Goal: Task Accomplishment & Management: Manage account settings

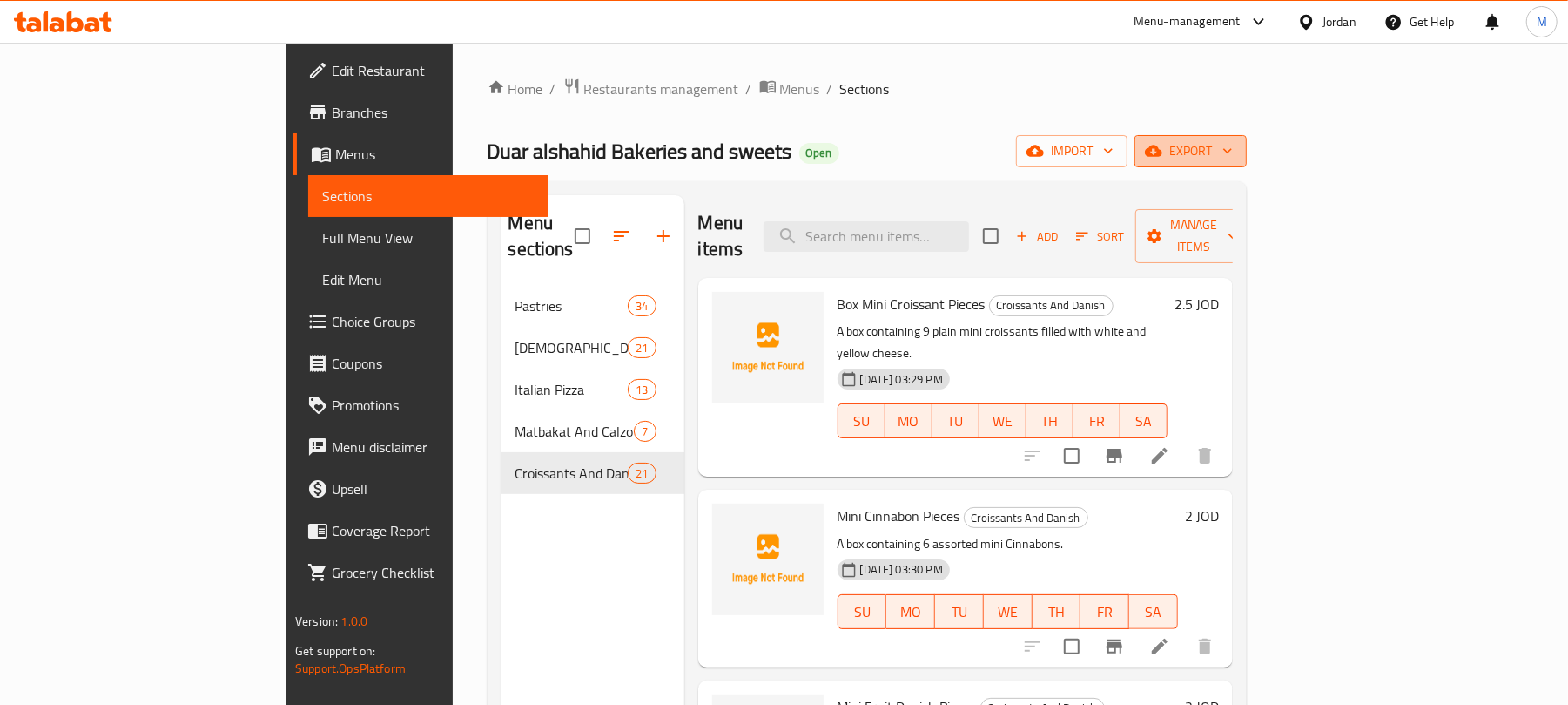
click at [1162, 151] on icon "button" at bounding box center [1154, 151] width 18 height 18
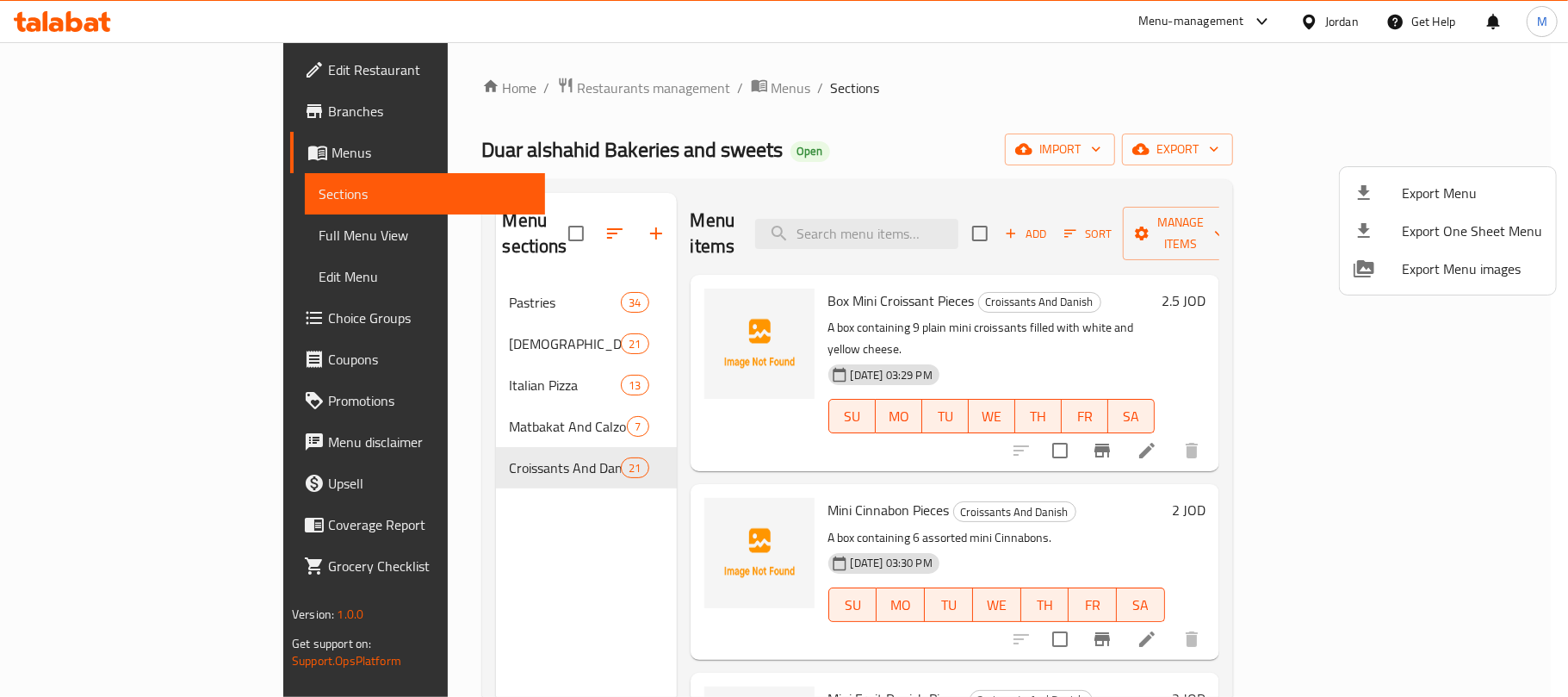
drag, startPoint x: 1102, startPoint y: 121, endPoint x: 988, endPoint y: 0, distance: 166.2
click at [1103, 118] on div at bounding box center [784, 348] width 1568 height 697
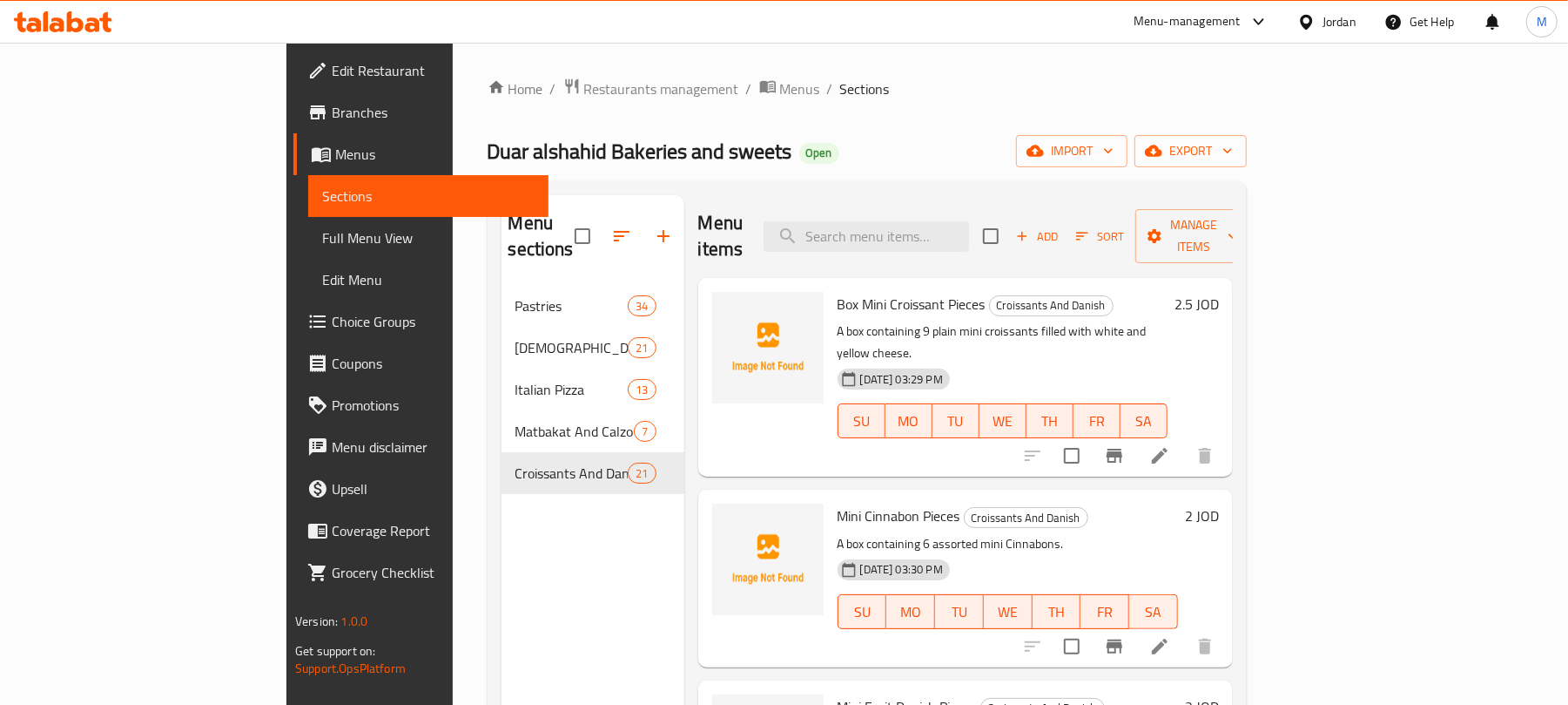
click at [816, 116] on div "Home / Restaurants management / Menus / Sections Duar alshahid Bakeries and swe…" at bounding box center [867, 496] width 759 height 836
click at [1114, 162] on span "import" at bounding box center [1071, 151] width 83 height 22
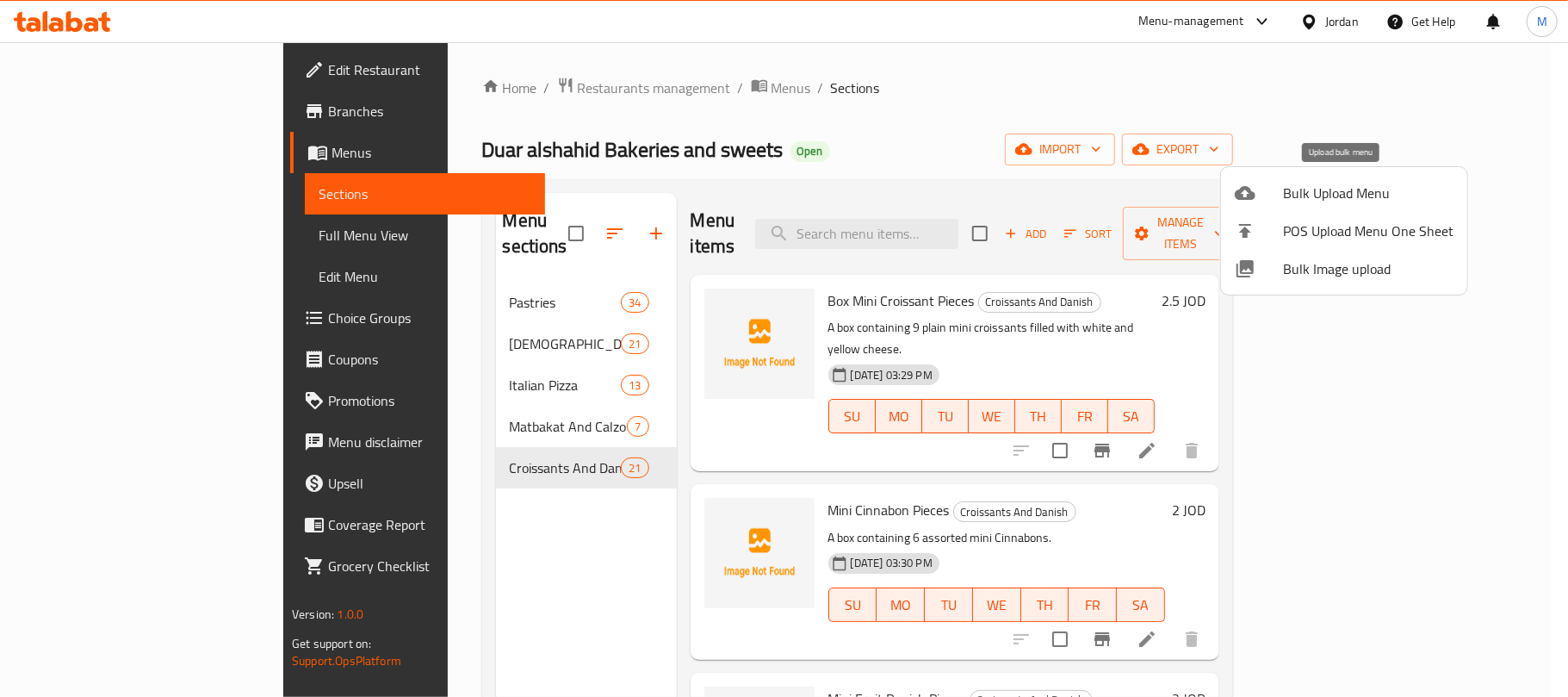
click at [1337, 197] on span "Bulk Upload Menu" at bounding box center [1368, 193] width 171 height 21
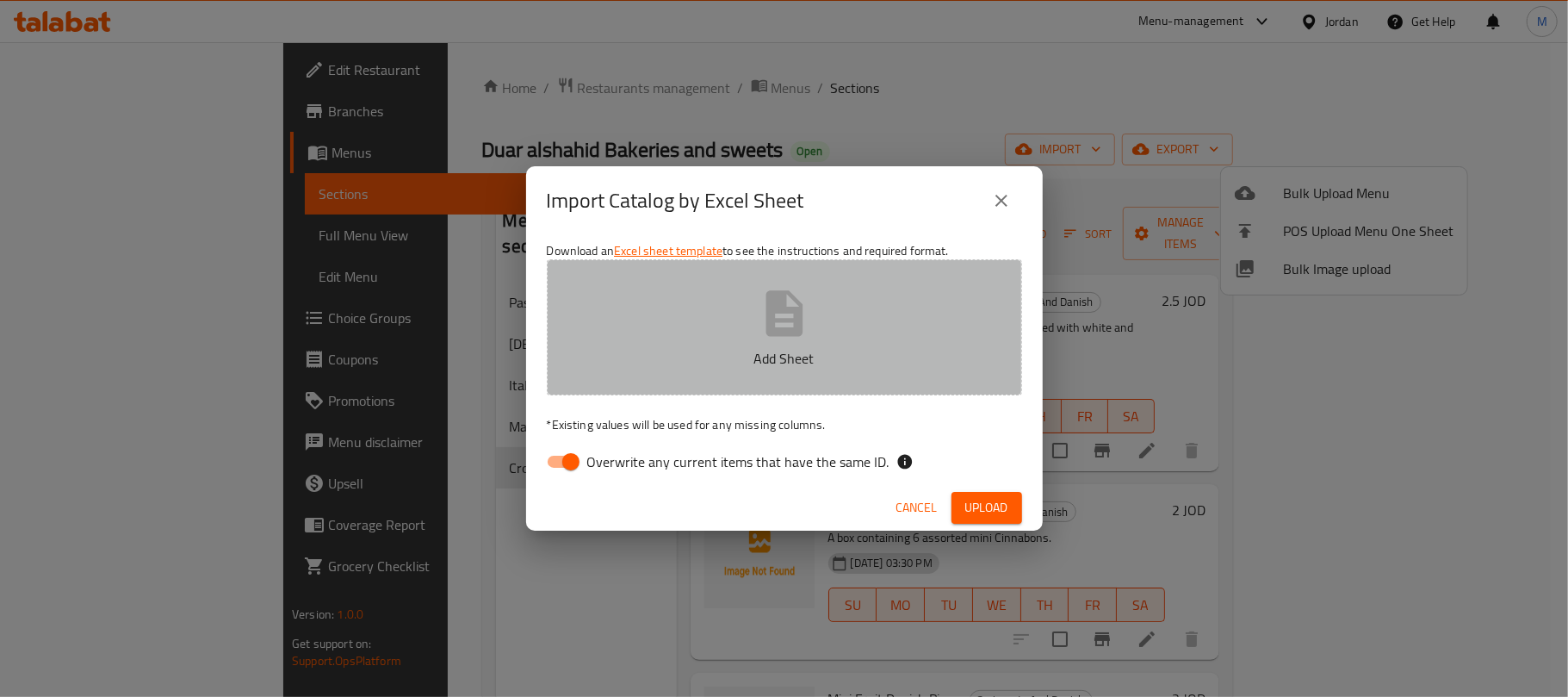
click at [727, 319] on button "Add Sheet" at bounding box center [784, 327] width 475 height 136
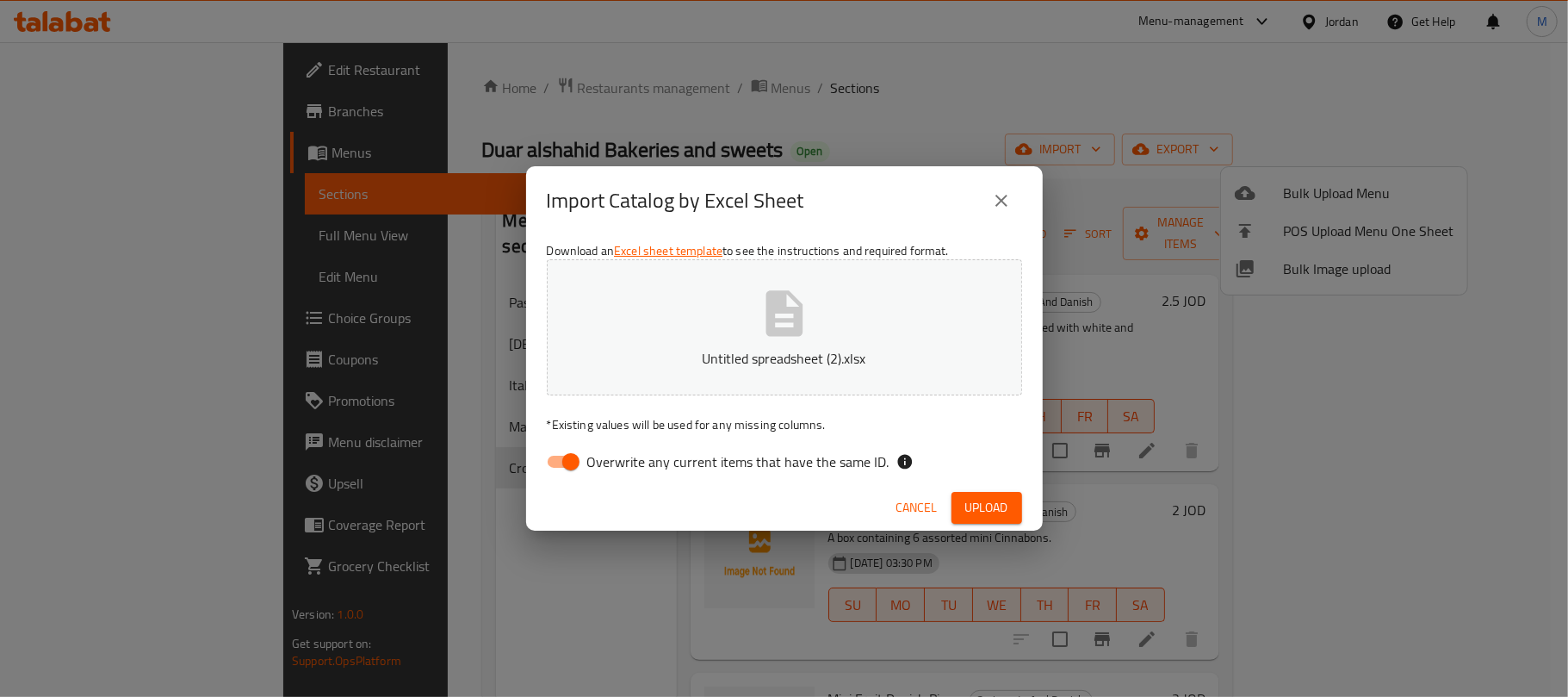
click at [1010, 513] on button "Upload" at bounding box center [987, 507] width 71 height 32
click at [1012, 513] on button "Upload" at bounding box center [987, 507] width 71 height 32
click at [961, 507] on button "Upload" at bounding box center [987, 507] width 71 height 32
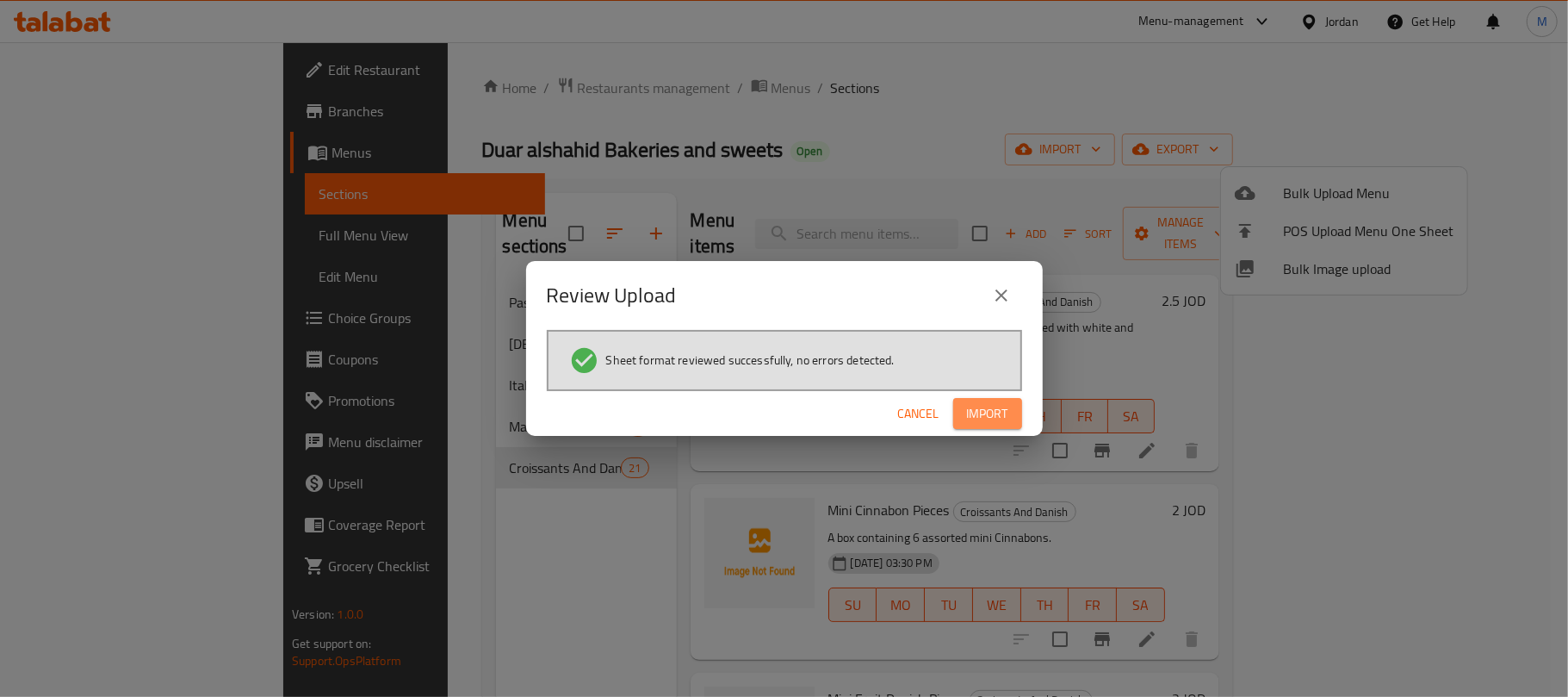
click at [980, 408] on span "Import" at bounding box center [987, 413] width 41 height 22
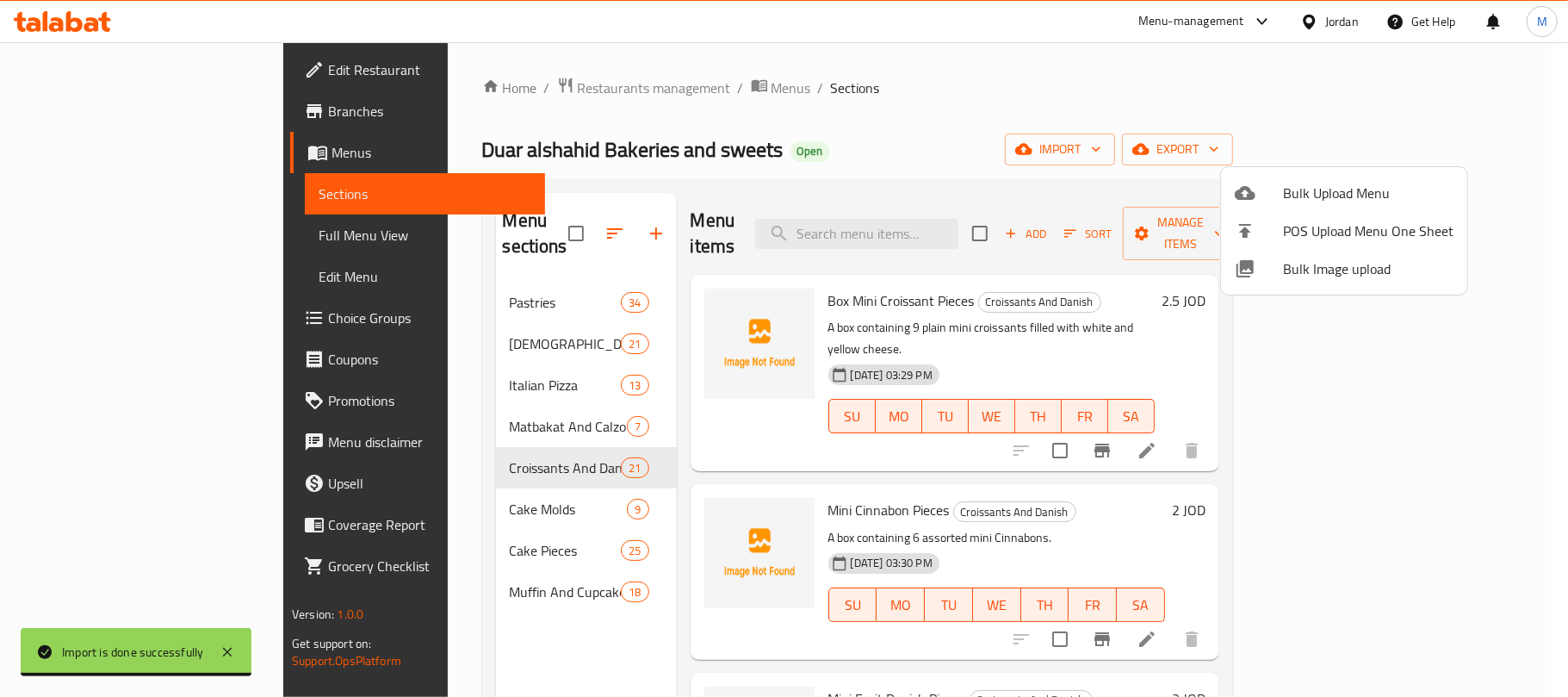
click at [771, 203] on div at bounding box center [784, 348] width 1568 height 697
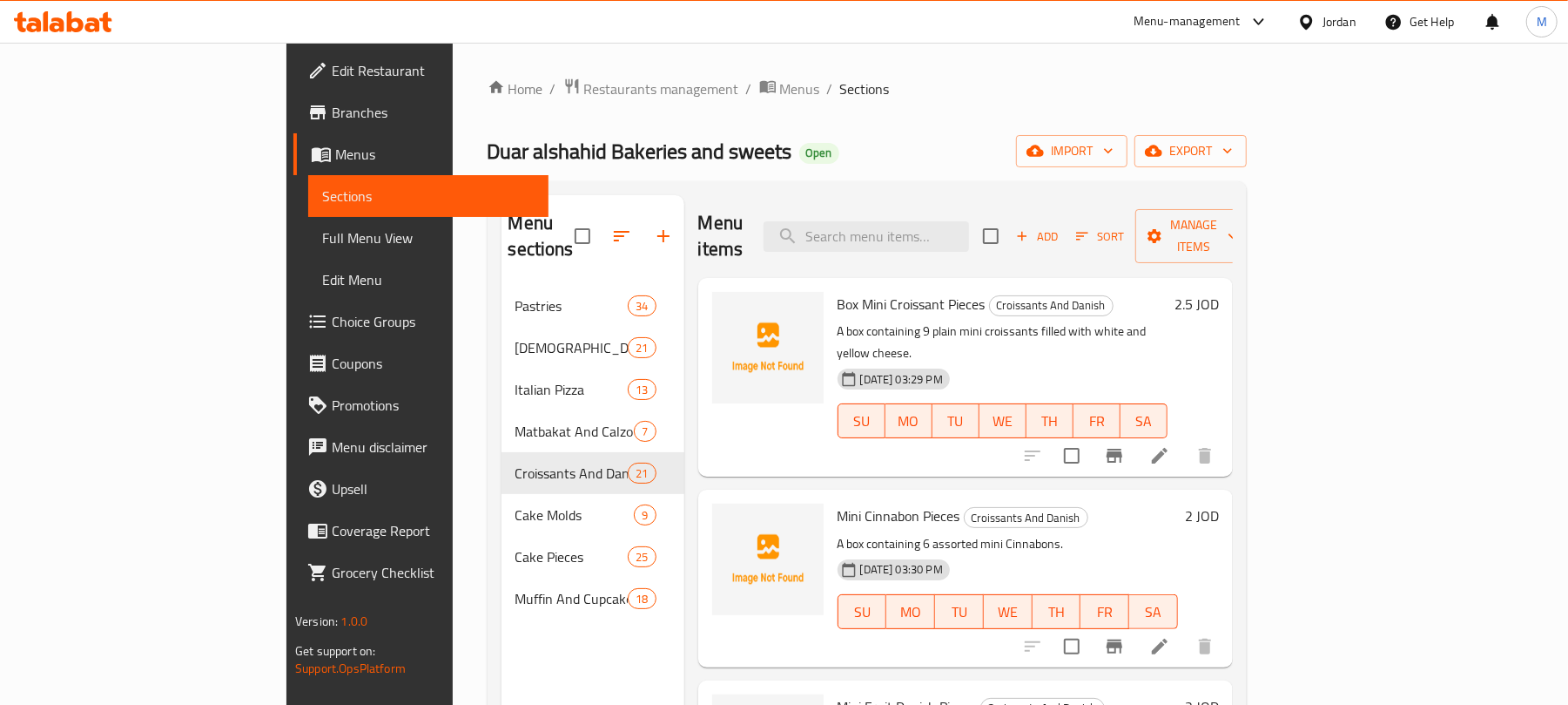
click at [332, 318] on span "Choice Groups" at bounding box center [433, 322] width 203 height 21
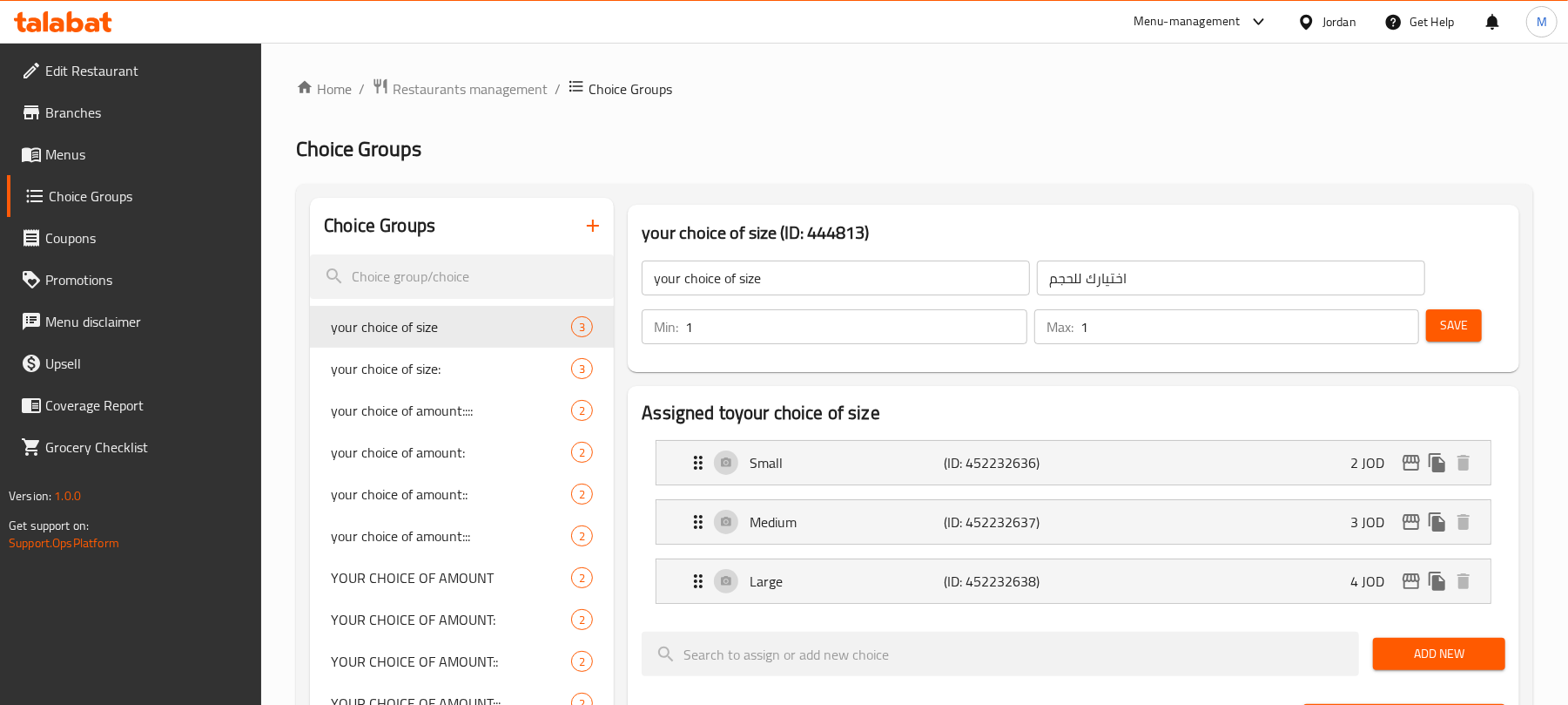
click at [590, 230] on icon "button" at bounding box center [593, 226] width 21 height 21
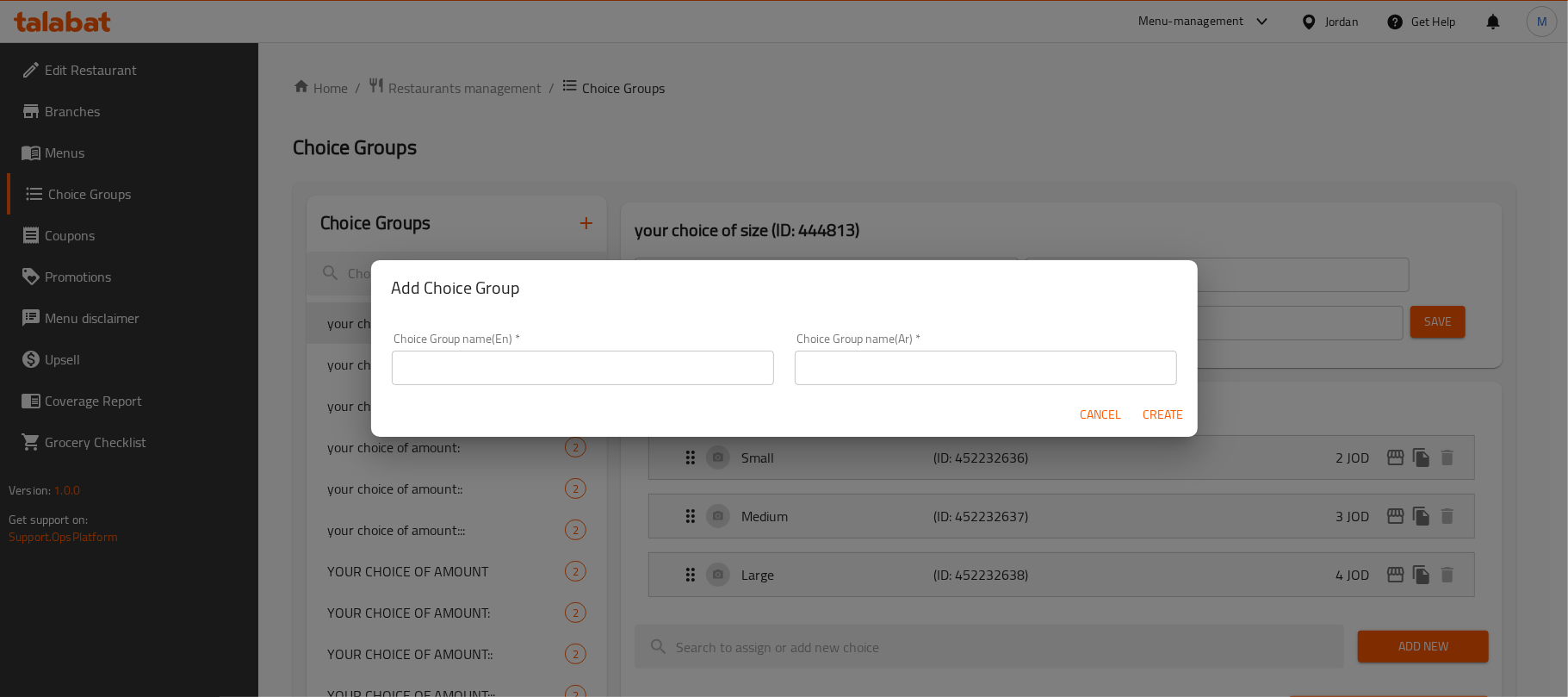
click at [691, 379] on input "text" at bounding box center [582, 367] width 383 height 34
type input "Your Choice Of Size:"
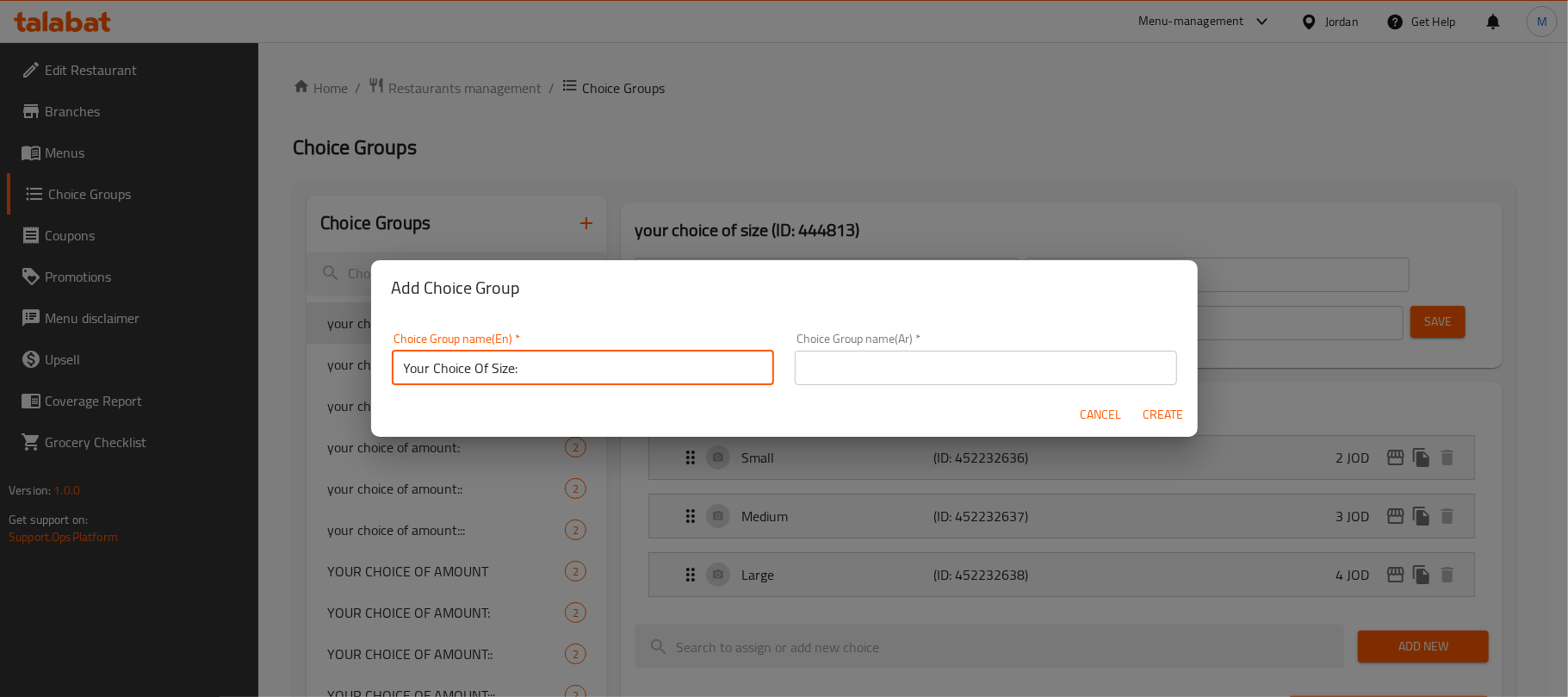
drag, startPoint x: 842, startPoint y: 374, endPoint x: 887, endPoint y: 384, distance: 46.1
click at [842, 374] on input "text" at bounding box center [986, 367] width 383 height 34
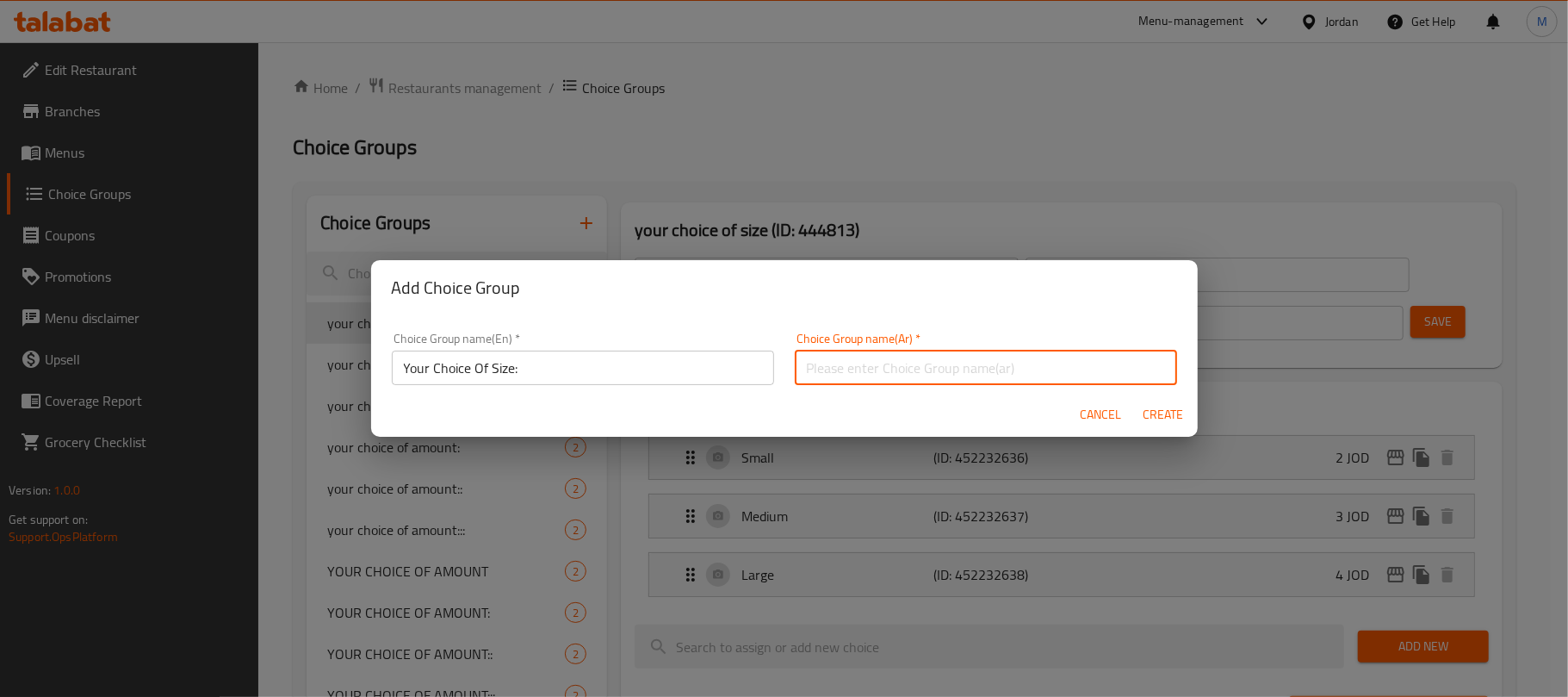
type input "إختيارك من الحجم:"
click at [1161, 408] on span "Create" at bounding box center [1163, 414] width 41 height 22
type input "Your Choice Of Size:"
type input "إختيارك من الحجم:"
type input "0"
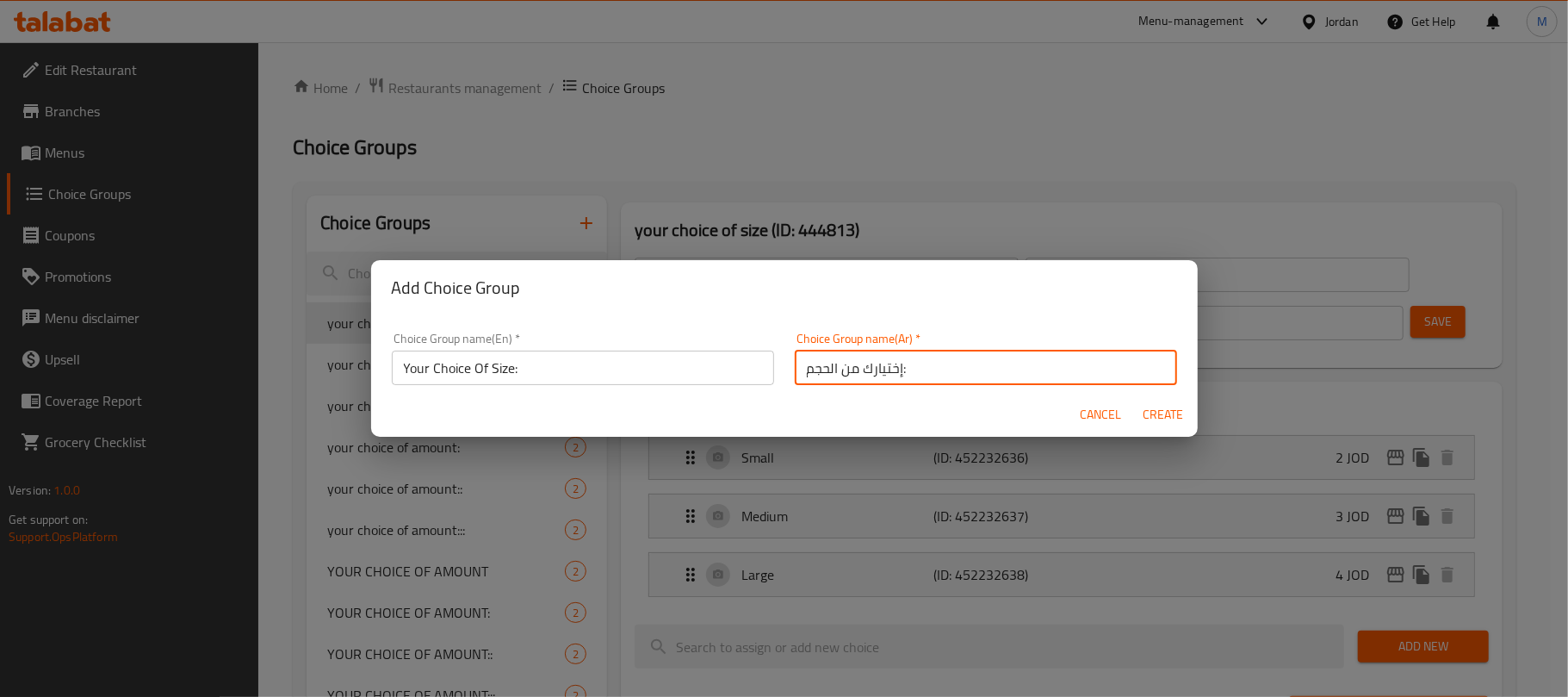
type input "0"
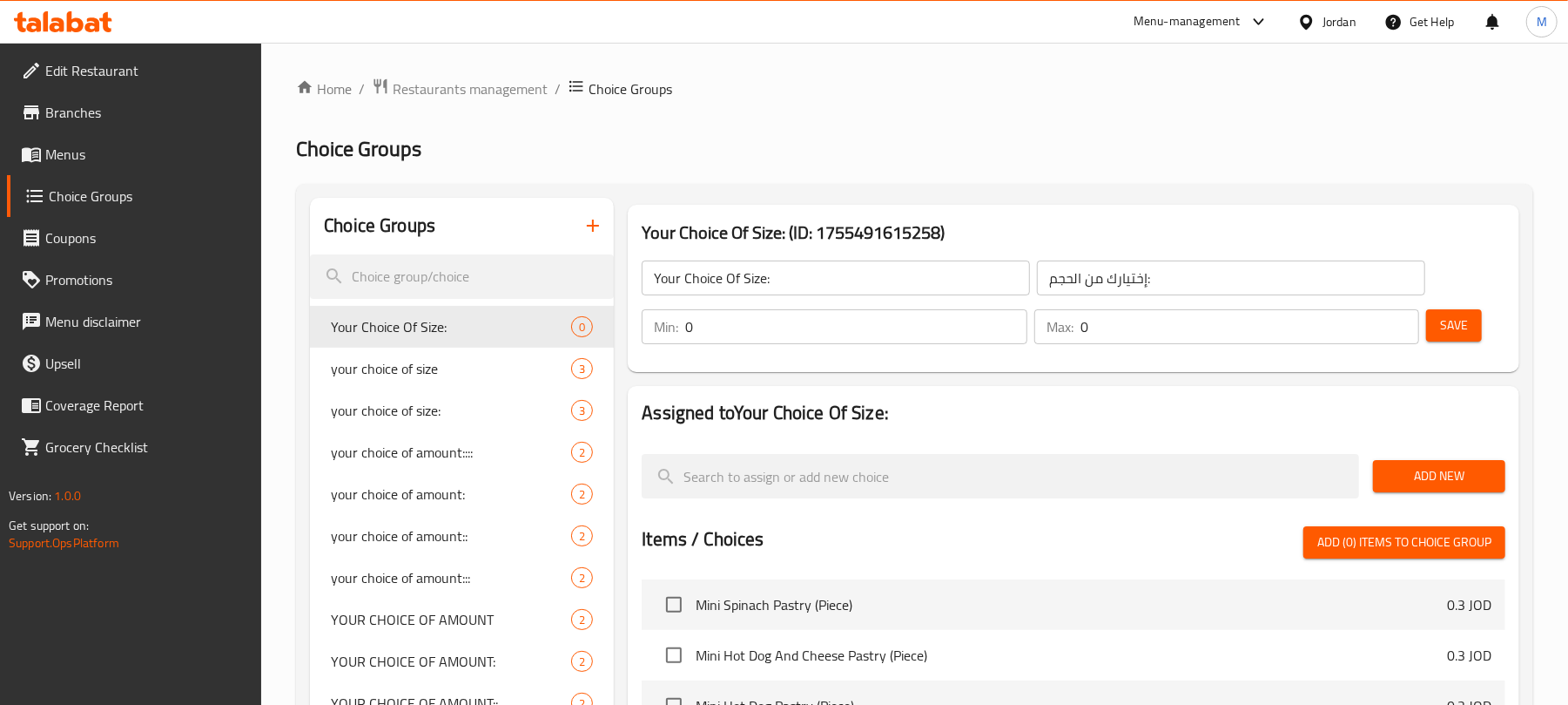
click at [847, 292] on input "Your Choice Of Size:" at bounding box center [836, 277] width 389 height 35
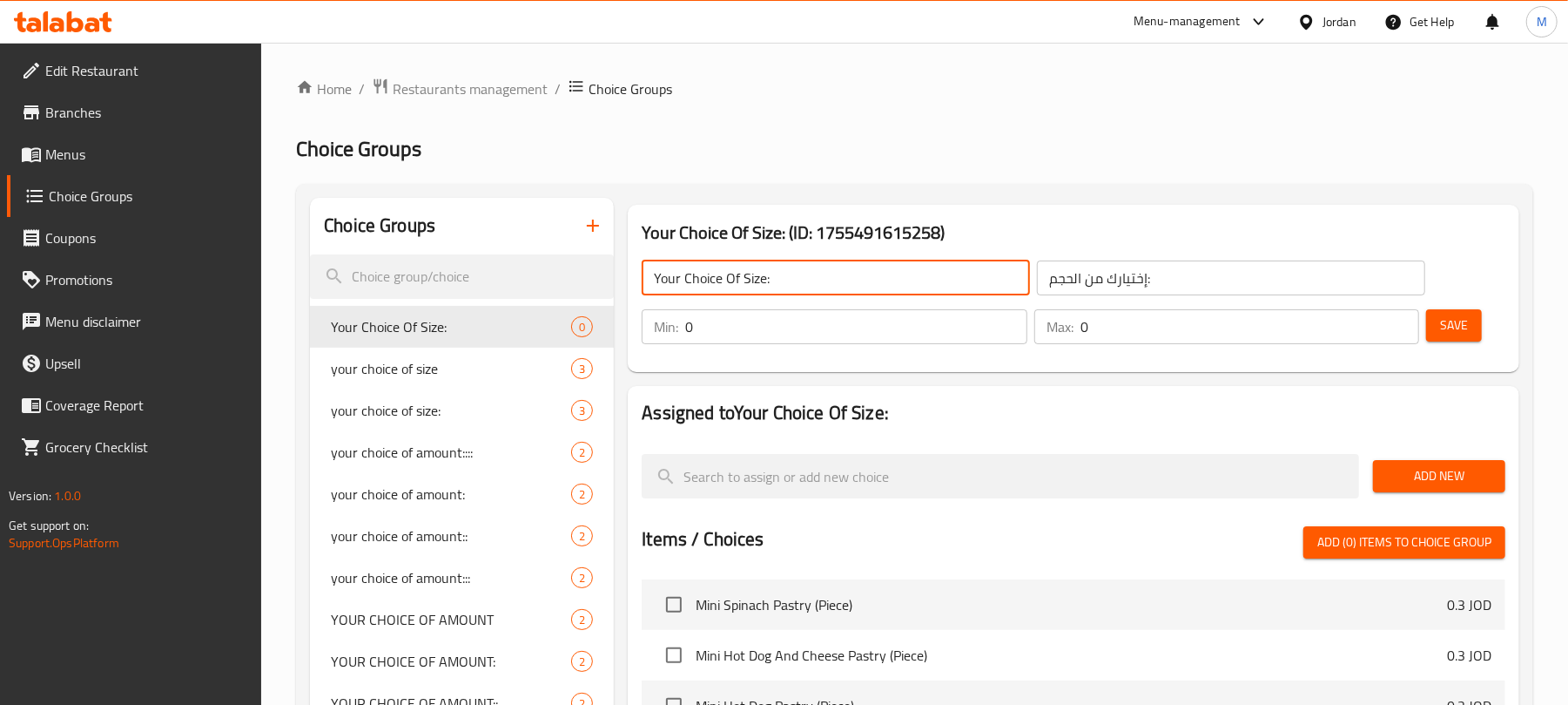
type input "Your Choice Of Size:"
drag, startPoint x: 714, startPoint y: 326, endPoint x: 740, endPoint y: 312, distance: 29.5
click at [715, 322] on input "0" at bounding box center [855, 326] width 341 height 35
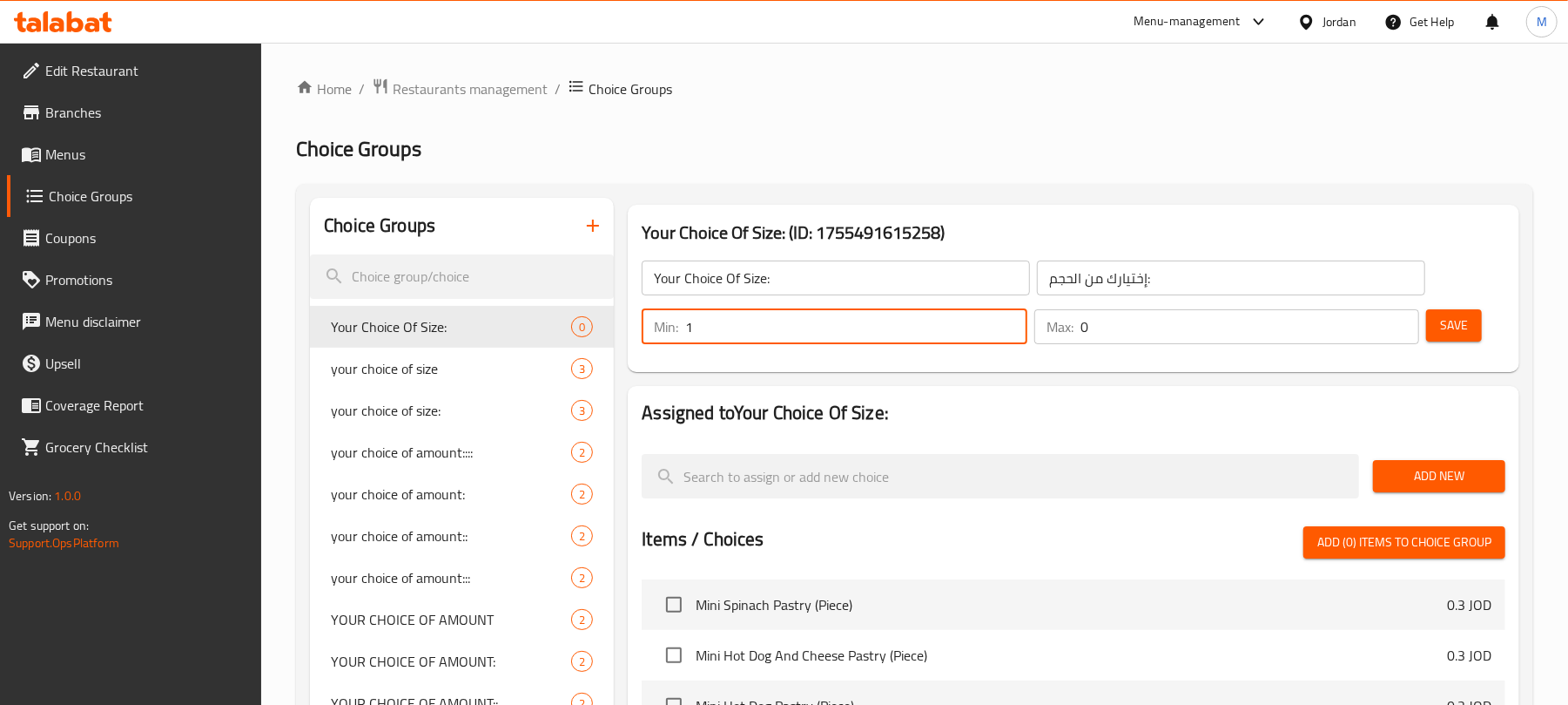
type input "1"
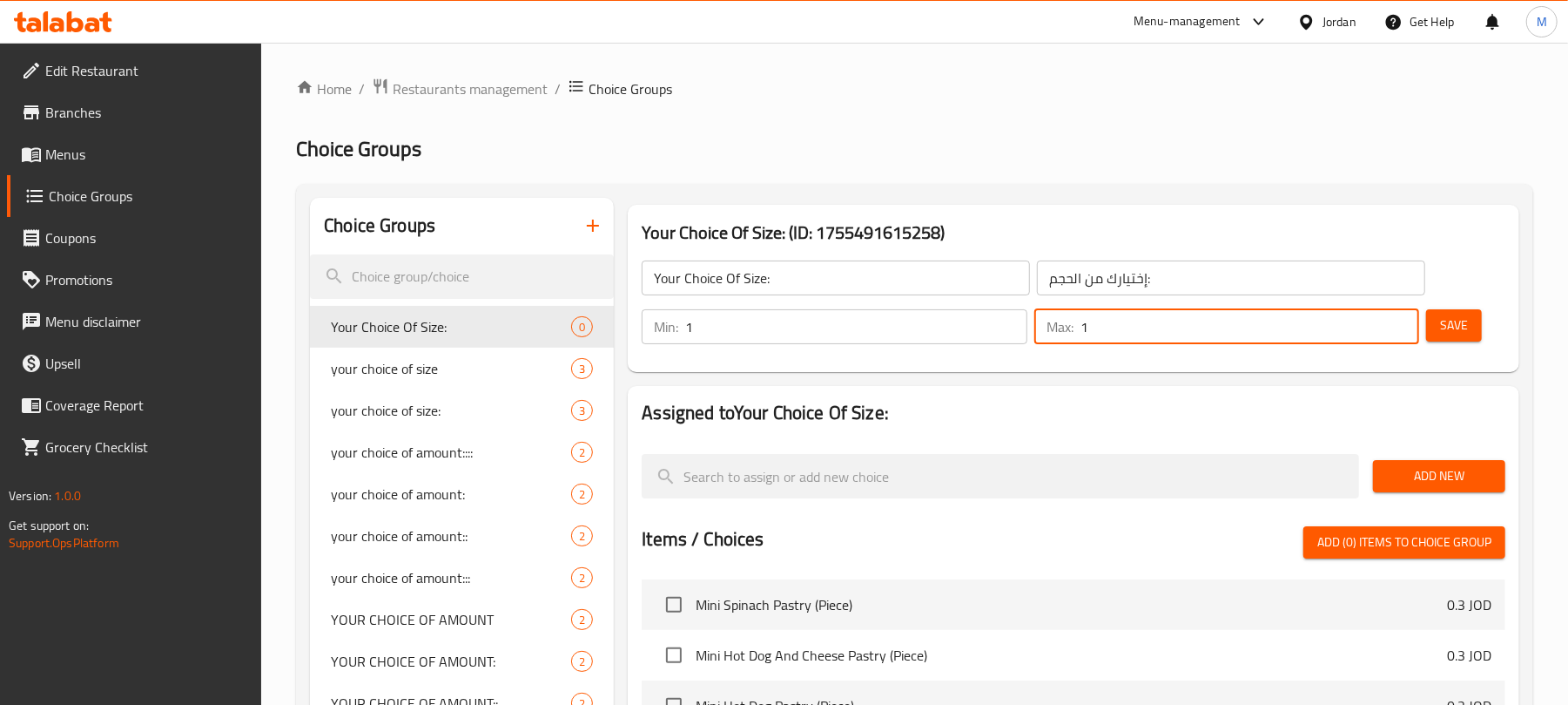
type input "1"
click at [1421, 470] on span "Add New" at bounding box center [1439, 476] width 104 height 22
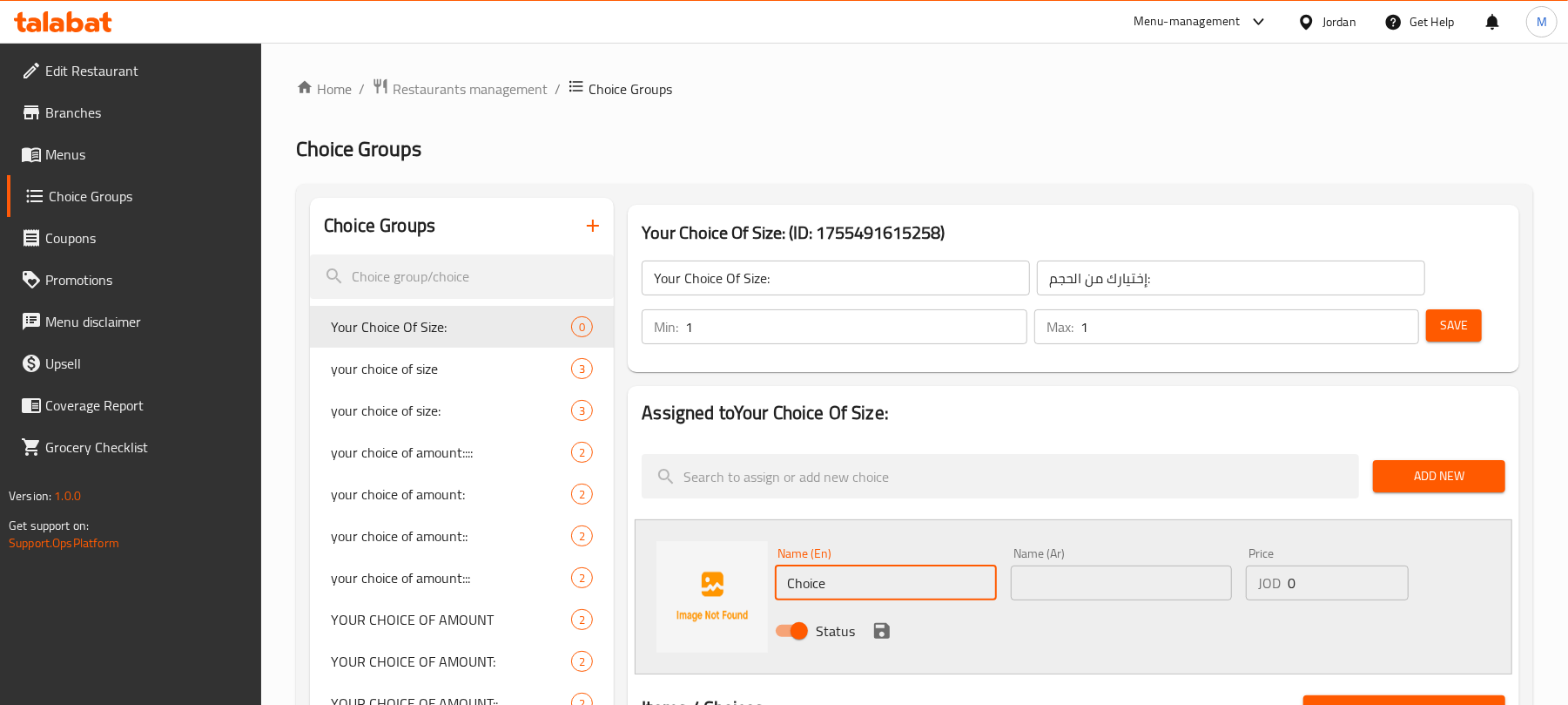
drag, startPoint x: 896, startPoint y: 577, endPoint x: 903, endPoint y: 551, distance: 26.9
click at [896, 576] on input "Choice" at bounding box center [885, 582] width 221 height 35
type input "Small"
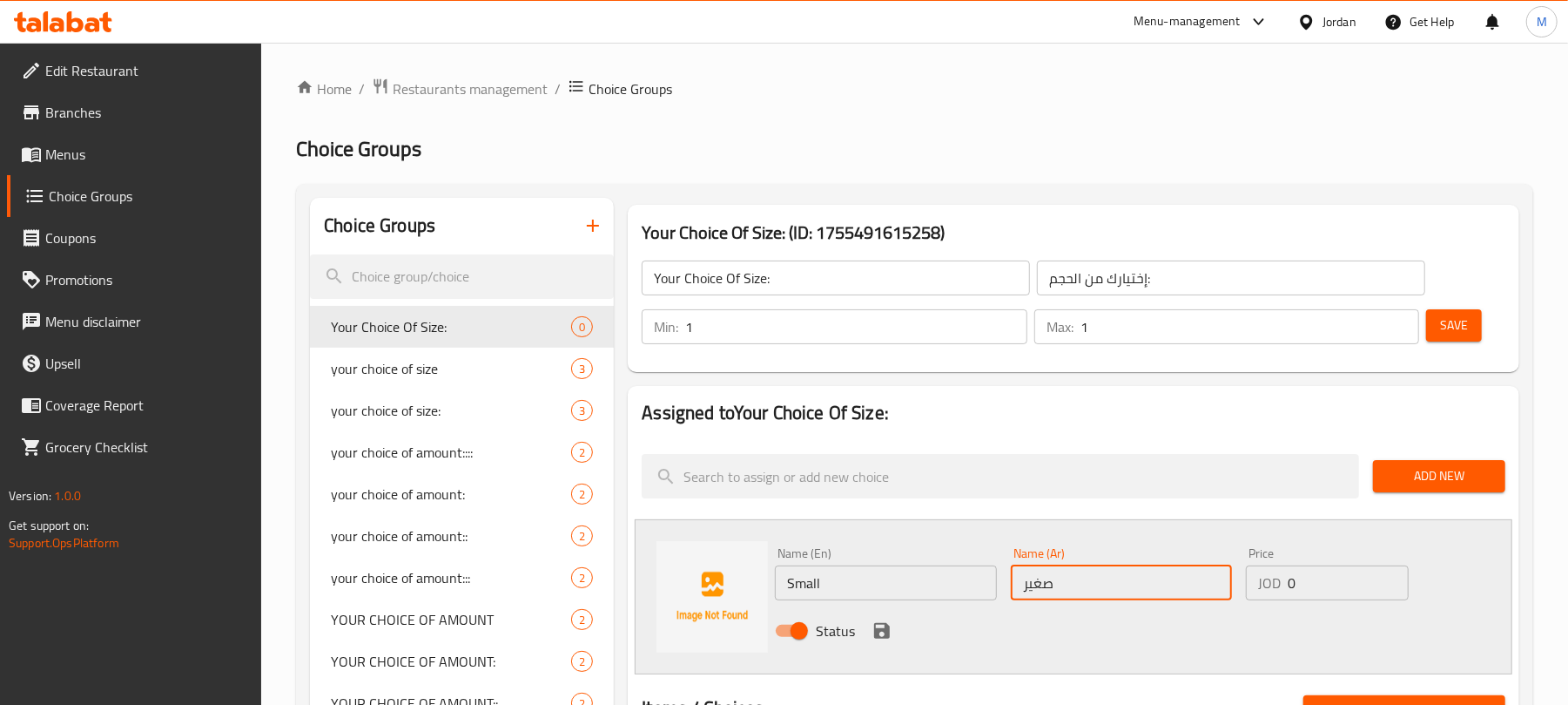
type input "صغير"
paste input "9"
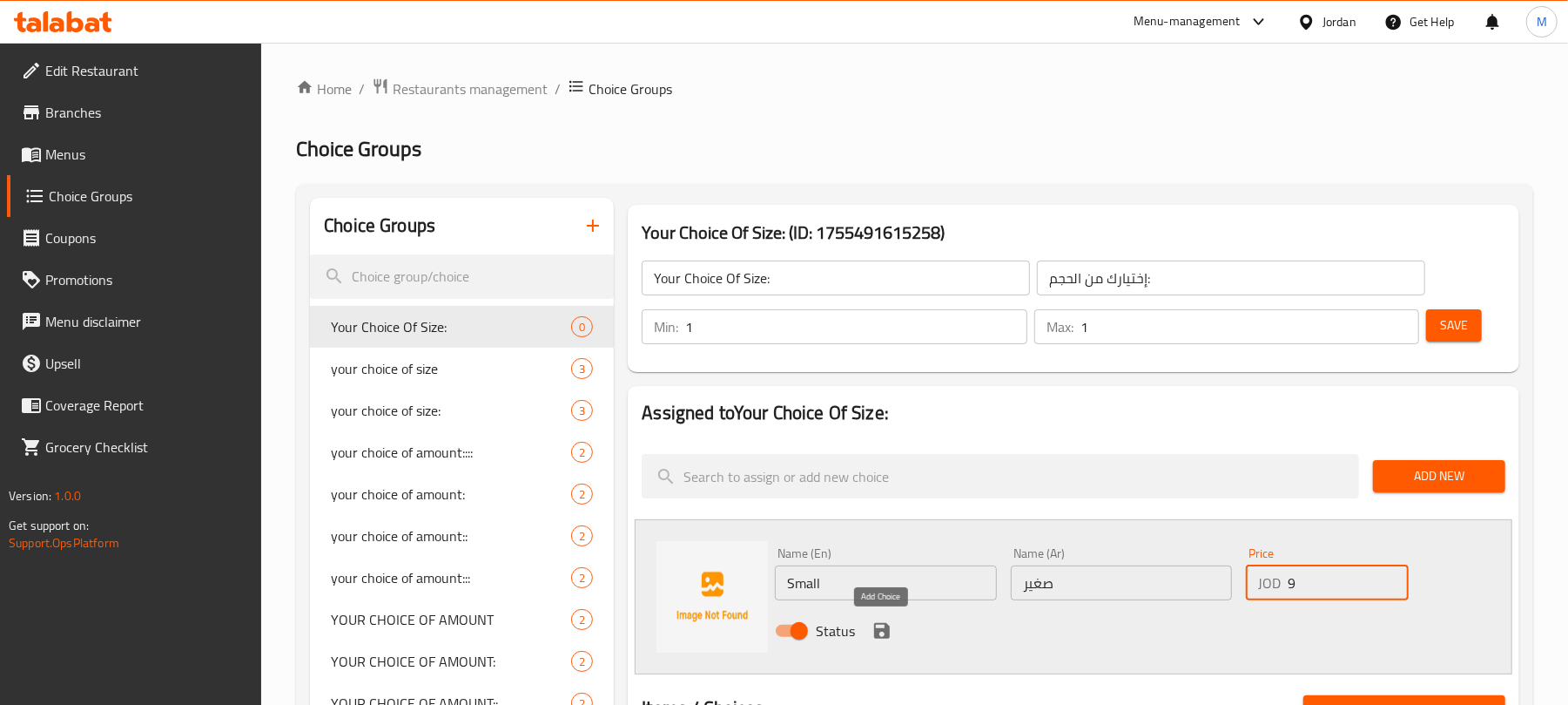
type input "9"
click at [881, 624] on icon "save" at bounding box center [882, 631] width 16 height 16
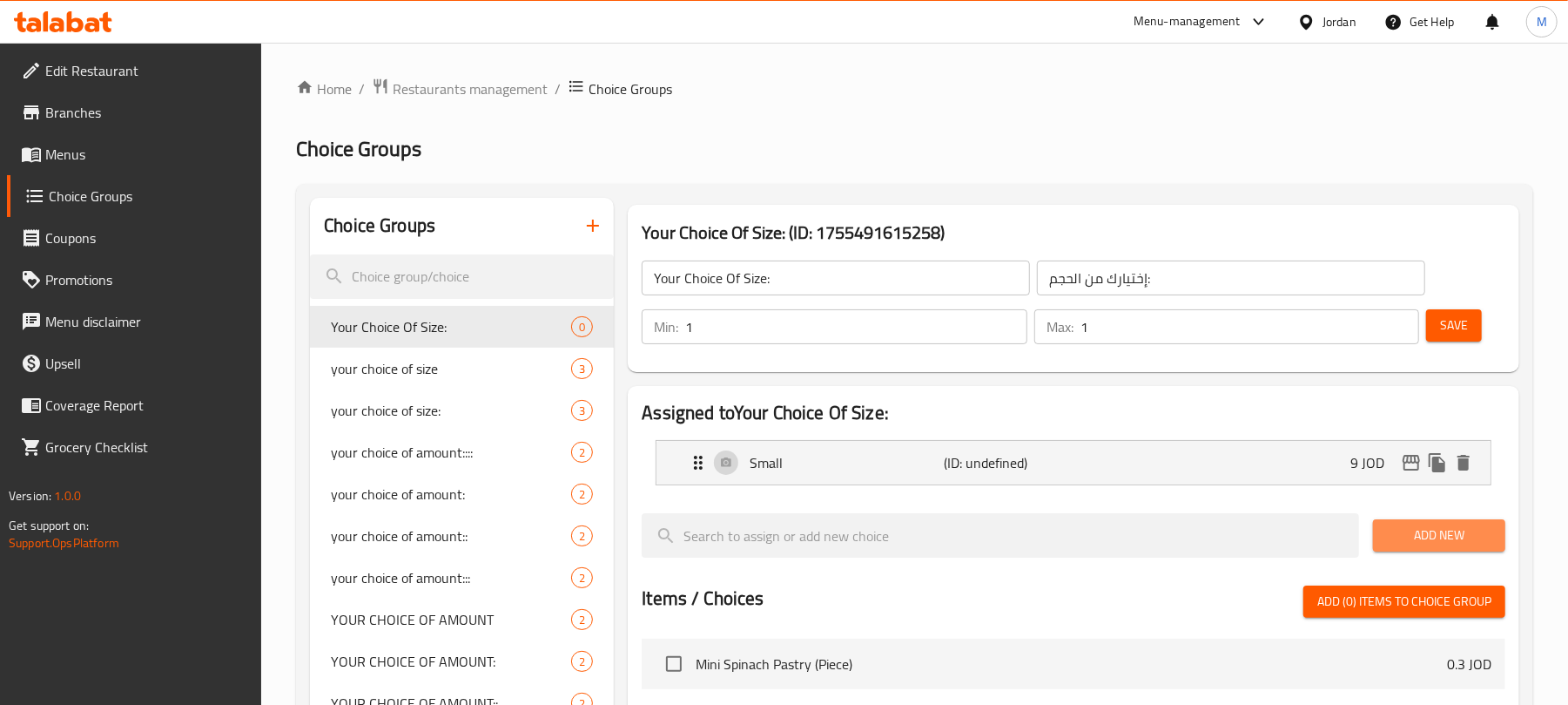
click at [1404, 538] on span "Add New" at bounding box center [1439, 535] width 104 height 22
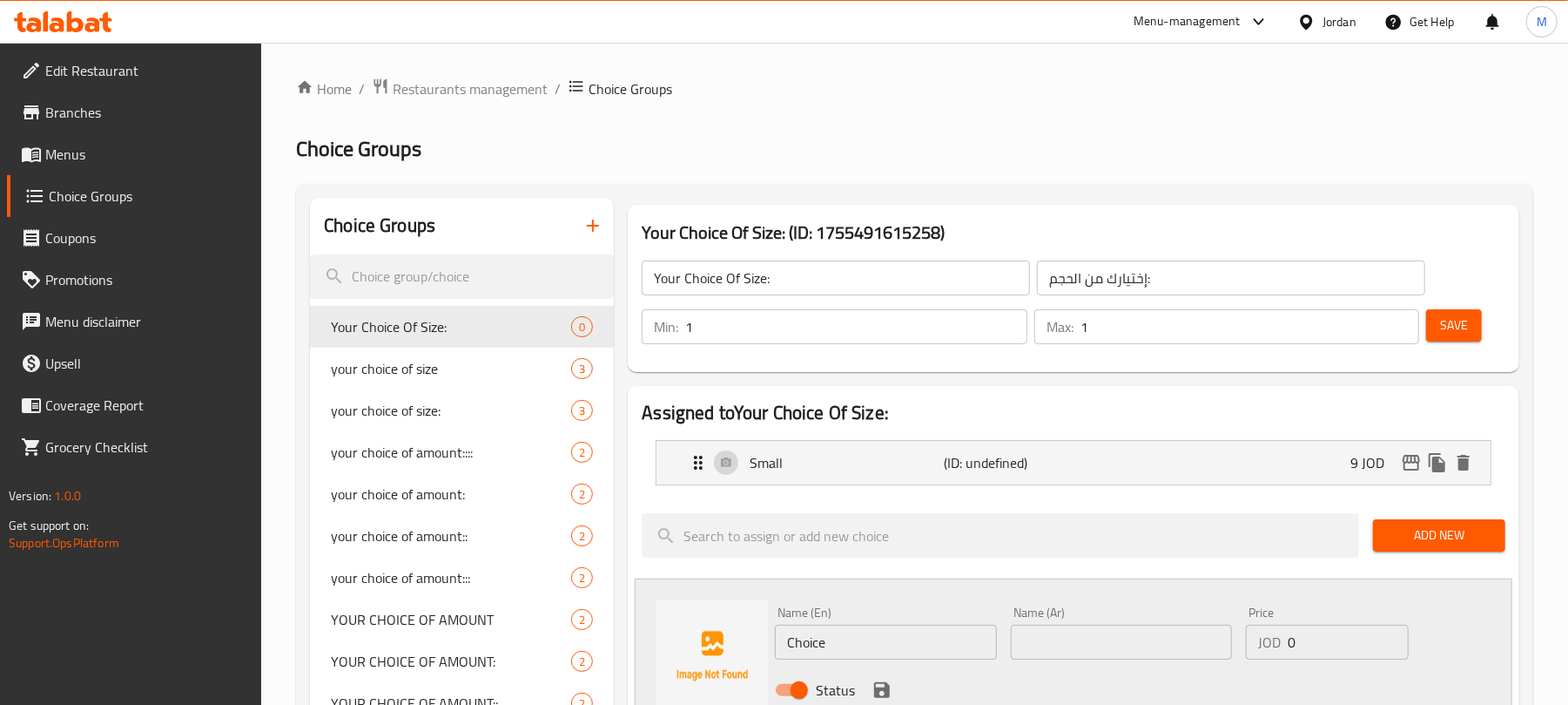
click at [897, 645] on input "Choice" at bounding box center [885, 641] width 221 height 35
type input "Medium"
type input "وسط"
type input "12"
click at [886, 687] on icon "save" at bounding box center [882, 690] width 16 height 16
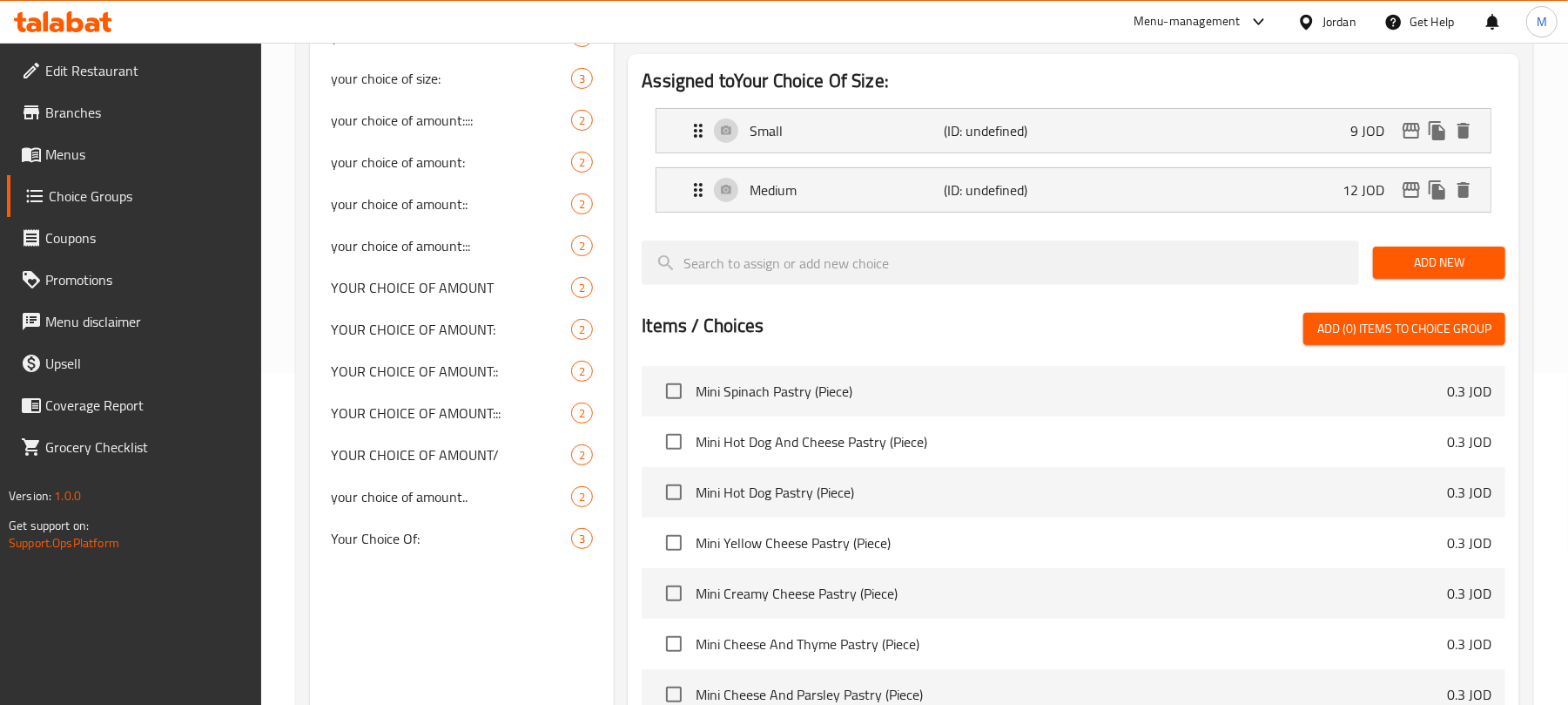
scroll to position [348, 0]
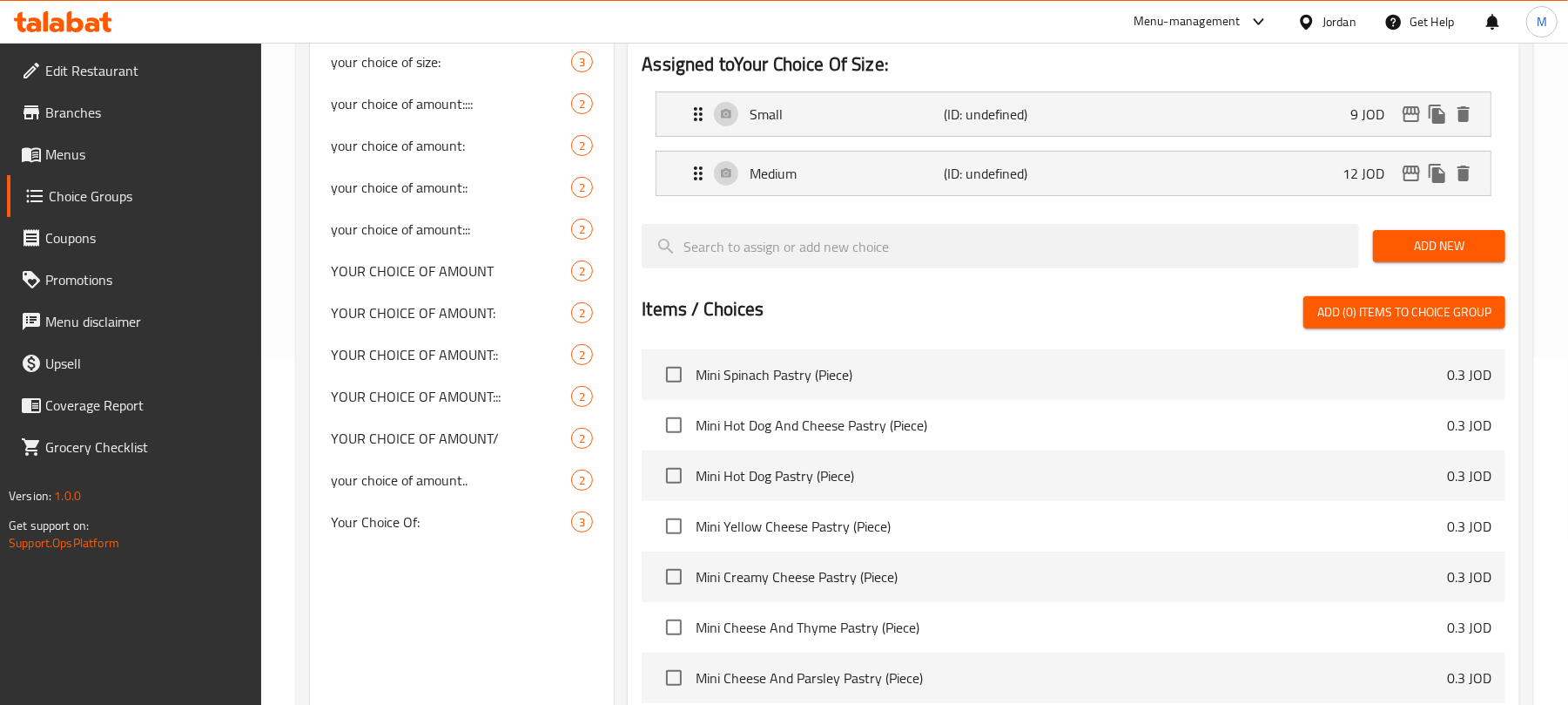
click at [1425, 259] on button "Add New" at bounding box center [1439, 246] width 132 height 32
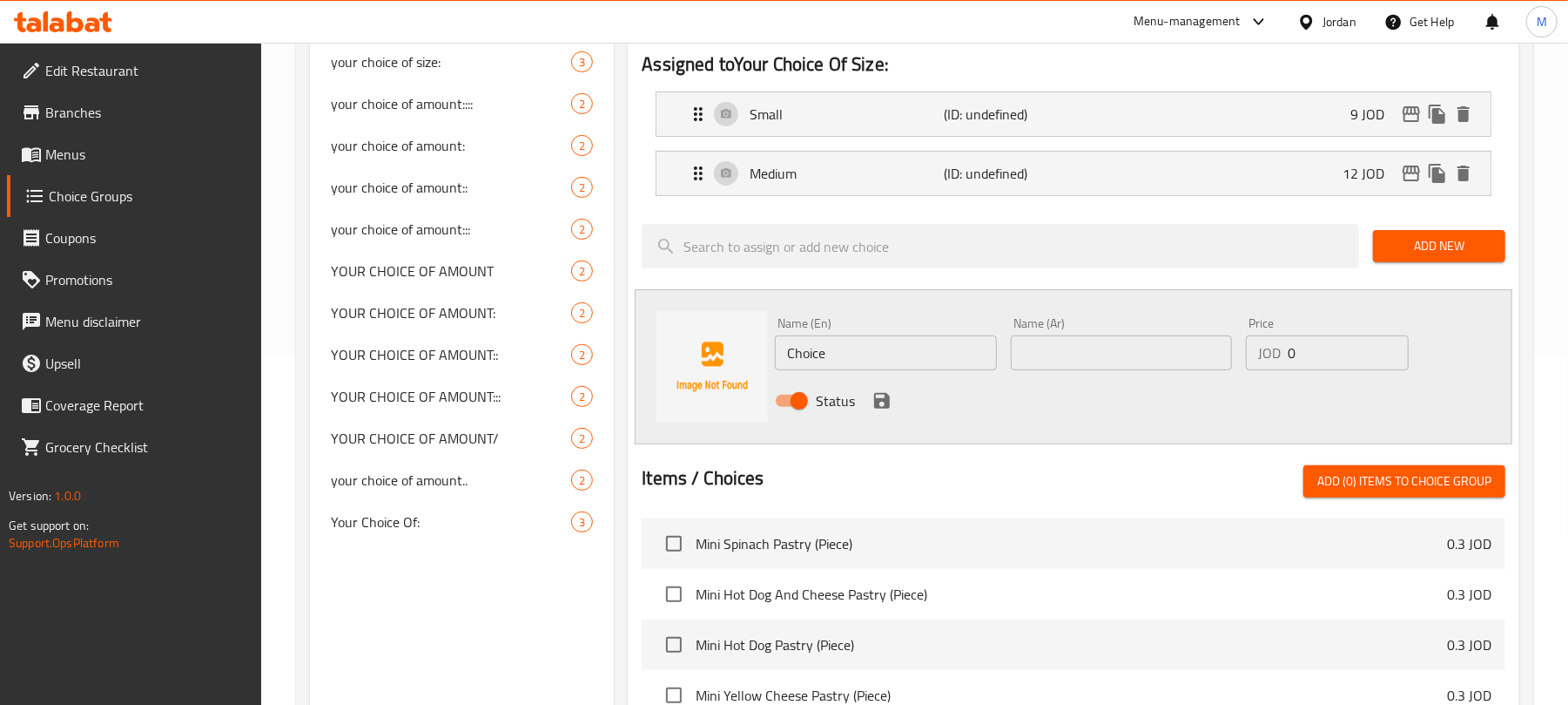
click at [1315, 352] on input "0" at bounding box center [1348, 352] width 121 height 35
type input "15"
click at [841, 360] on input "Choice" at bounding box center [885, 352] width 221 height 35
type input "Large"
type input "كبير"
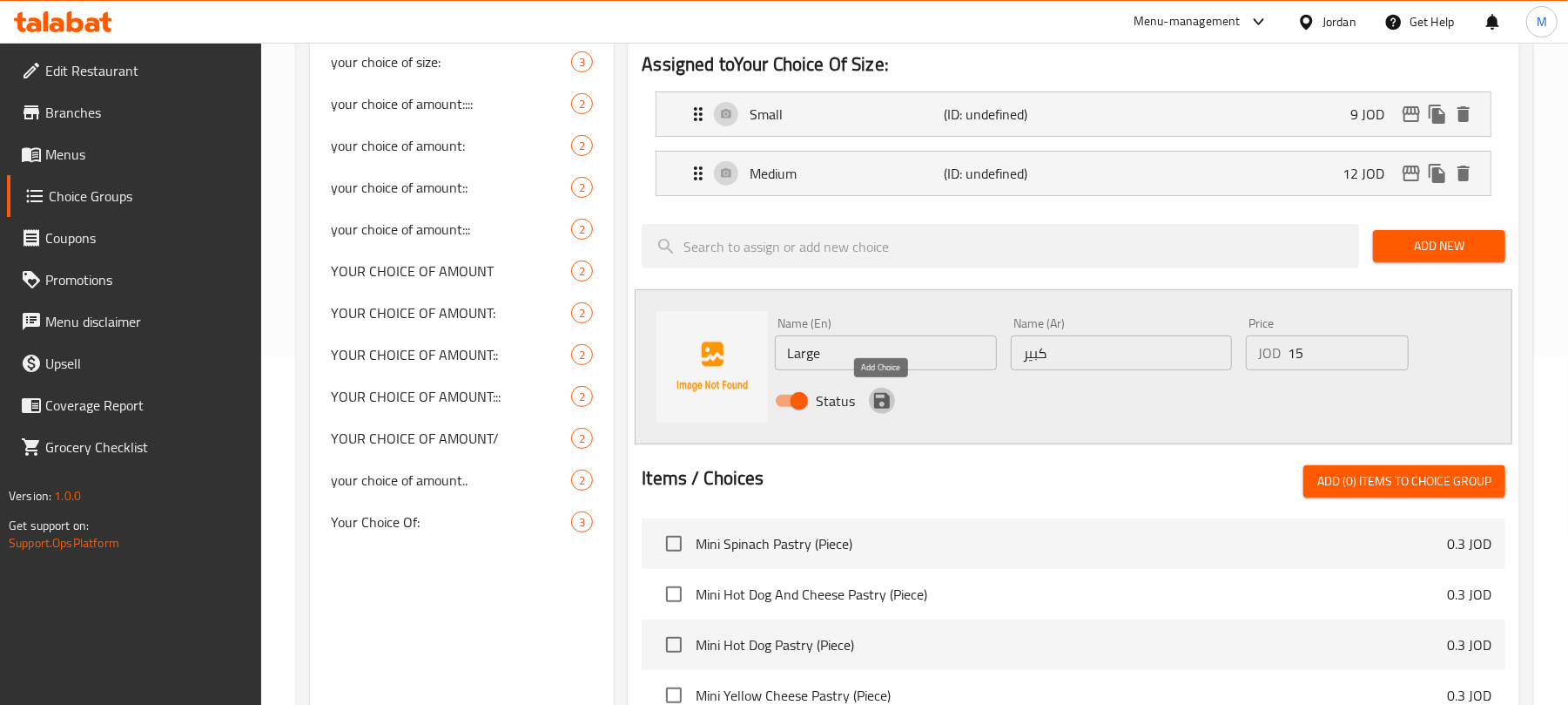
click at [875, 407] on icon "save" at bounding box center [882, 400] width 16 height 16
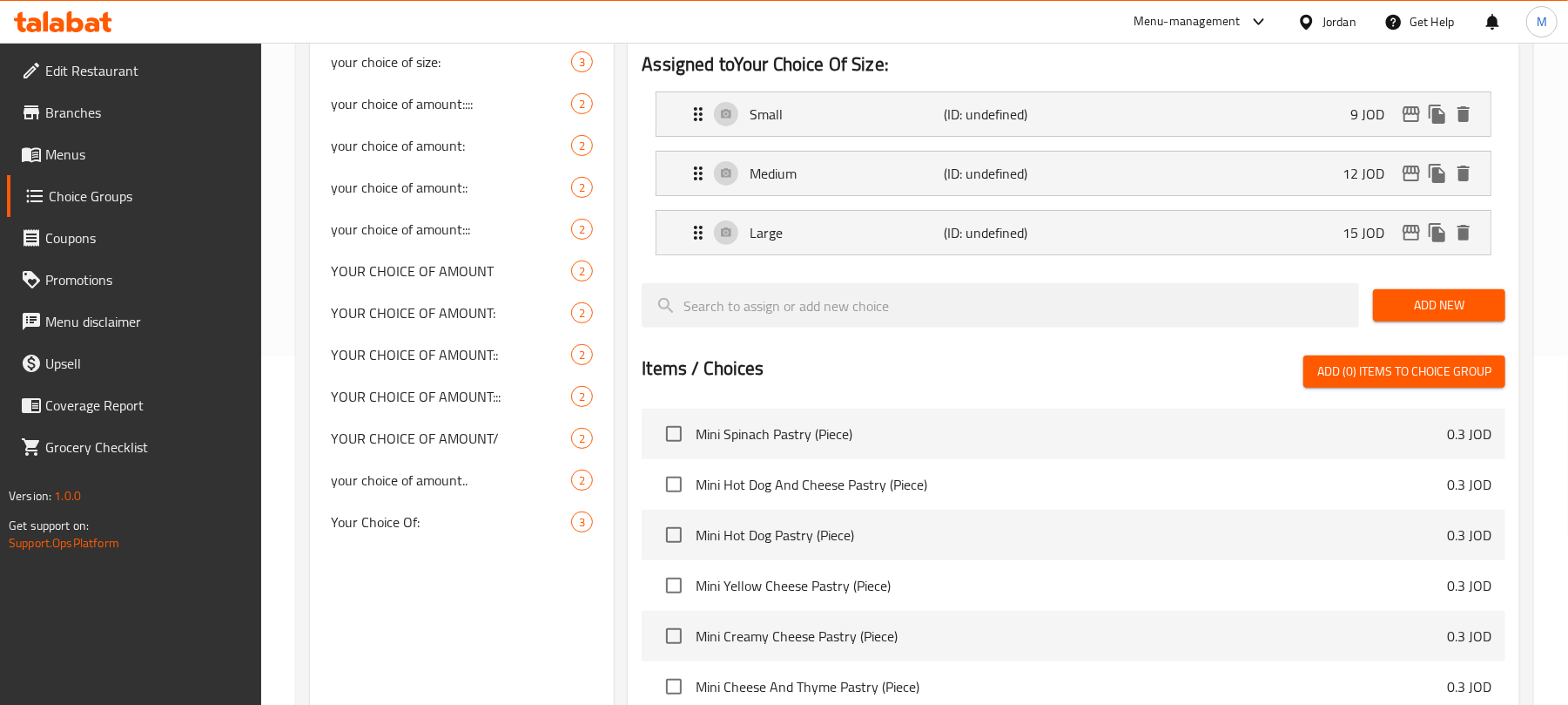
scroll to position [116, 0]
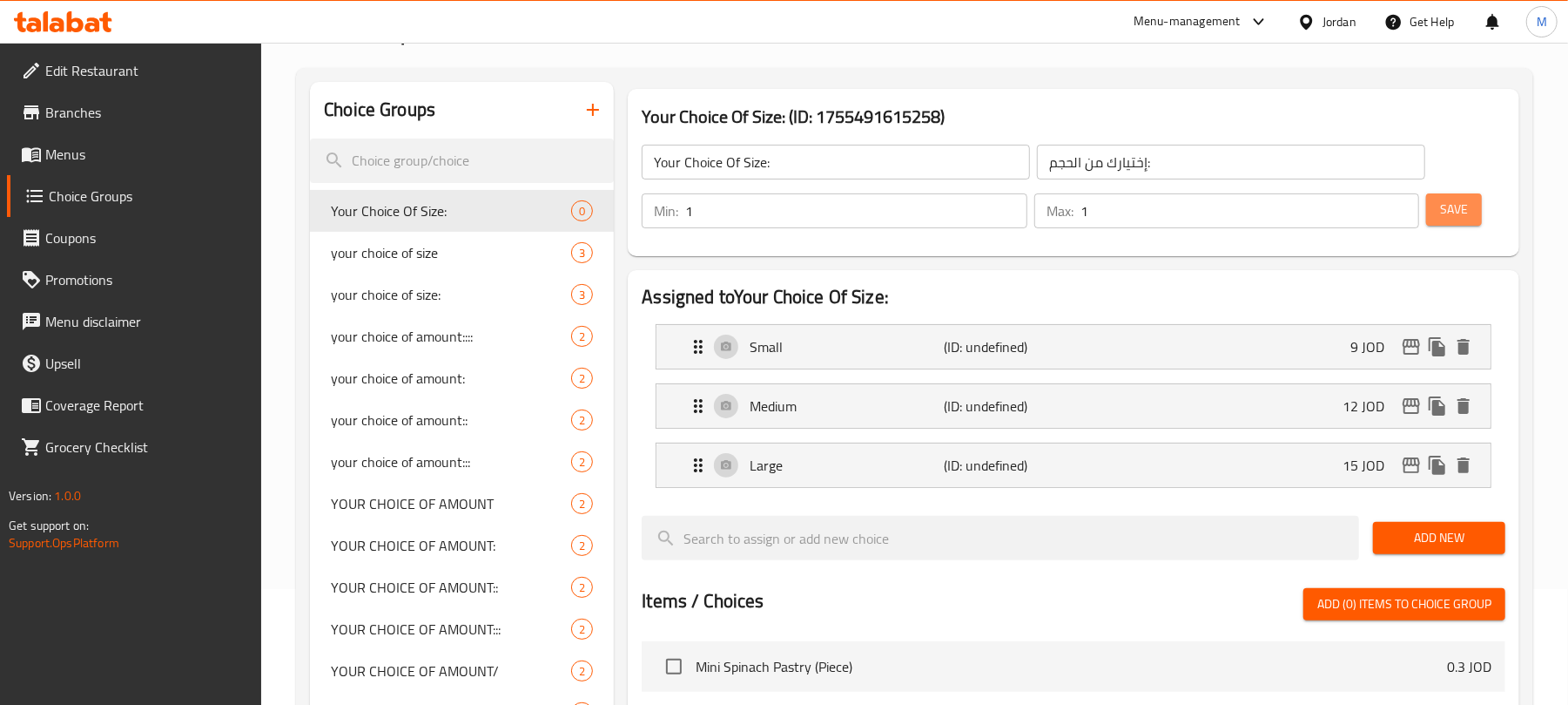
click at [1460, 214] on span "Save" at bounding box center [1453, 209] width 27 height 22
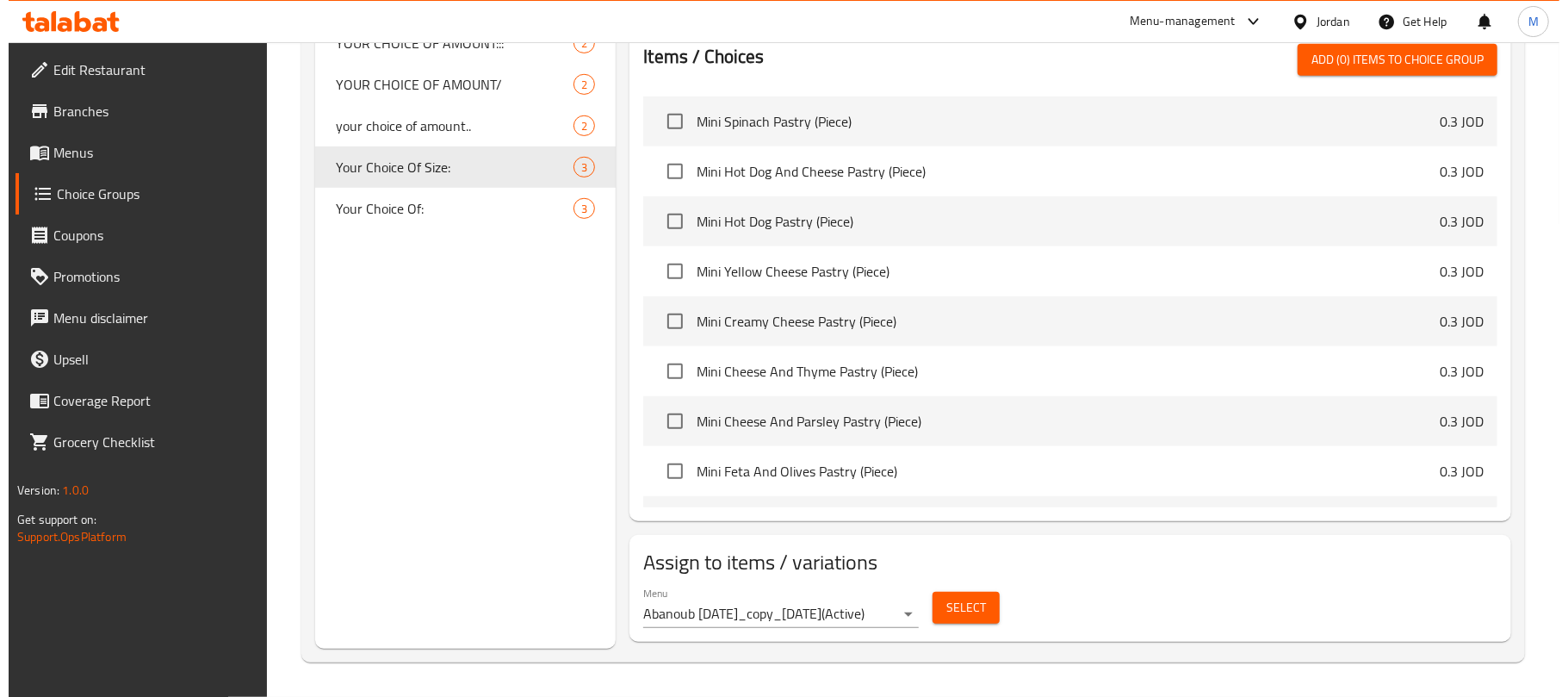
scroll to position [654, 0]
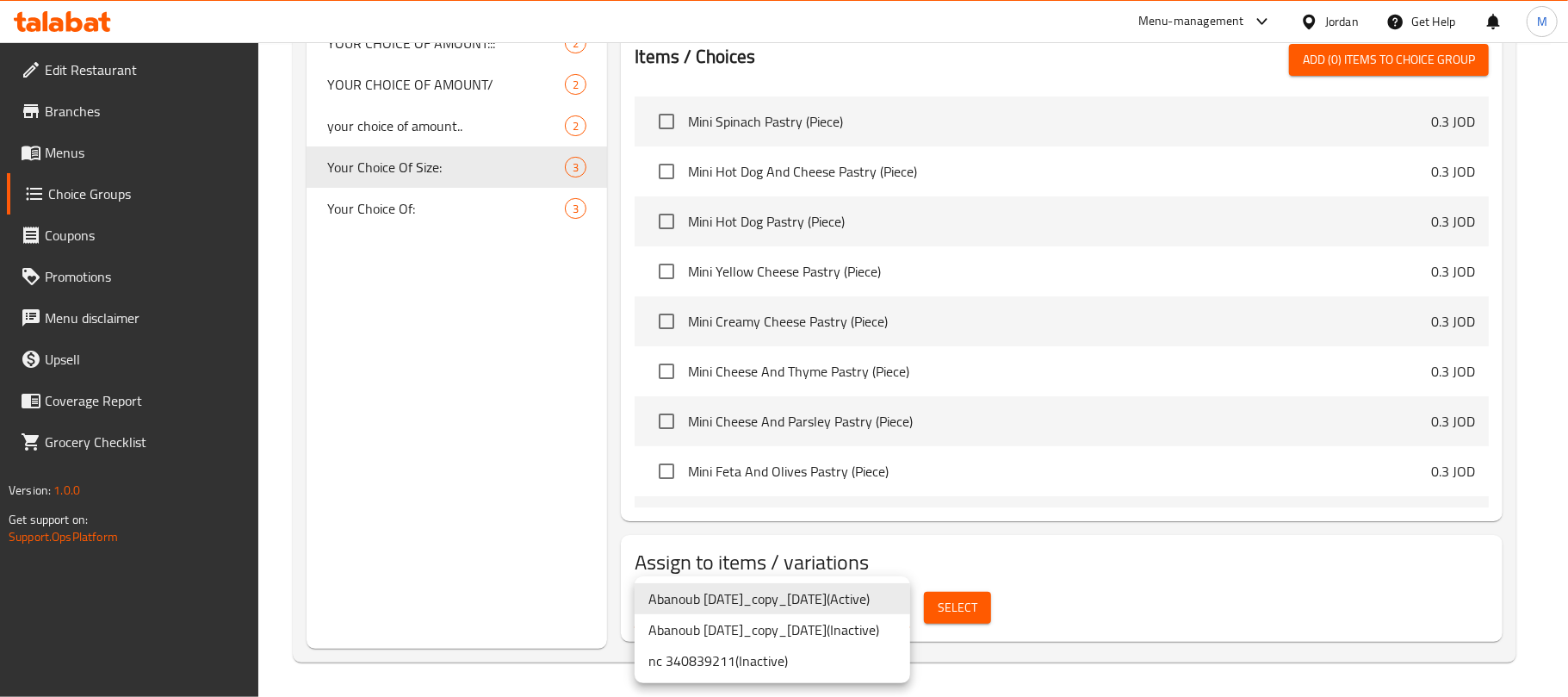
click at [831, 658] on li "nc 340839211 ( Inactive )" at bounding box center [772, 660] width 276 height 31
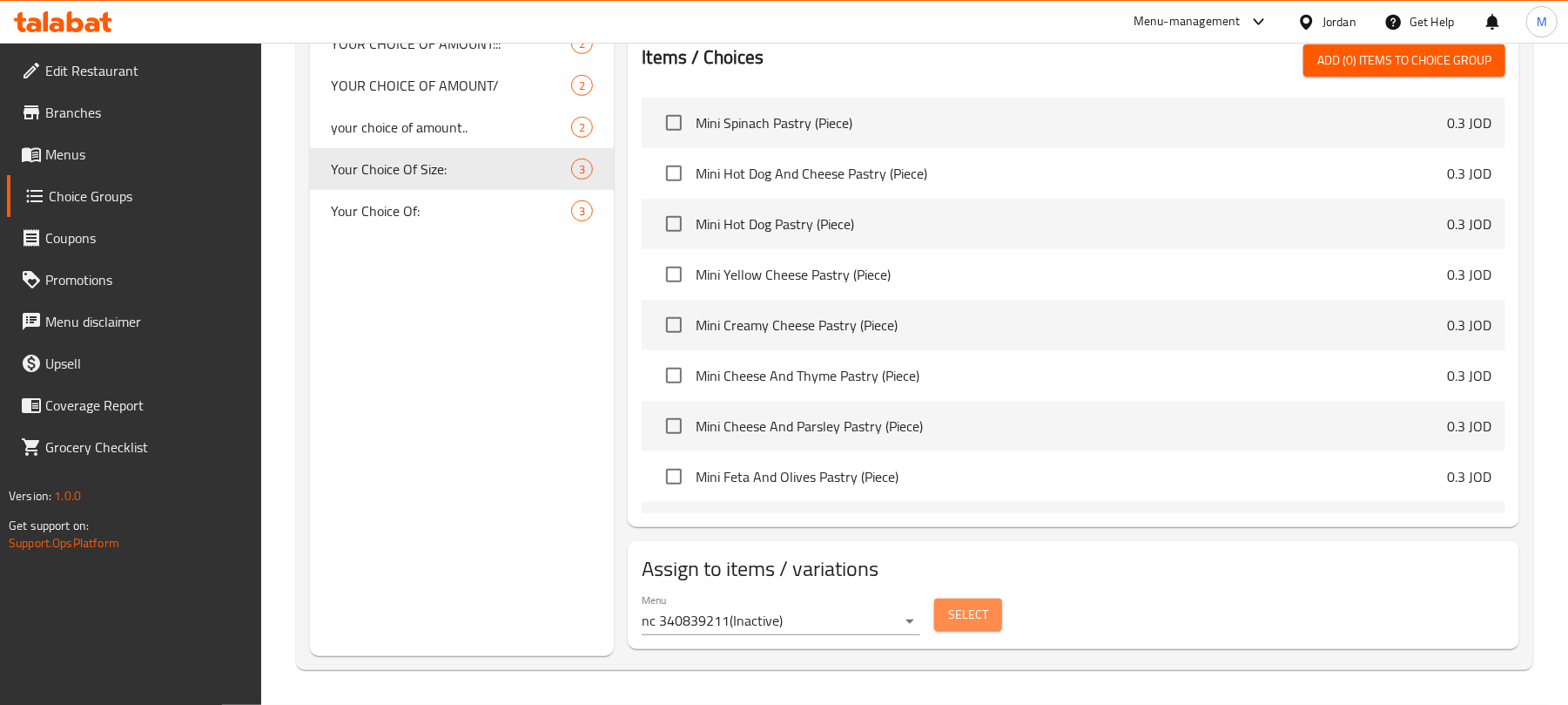
click at [976, 608] on span "Select" at bounding box center [968, 614] width 40 height 22
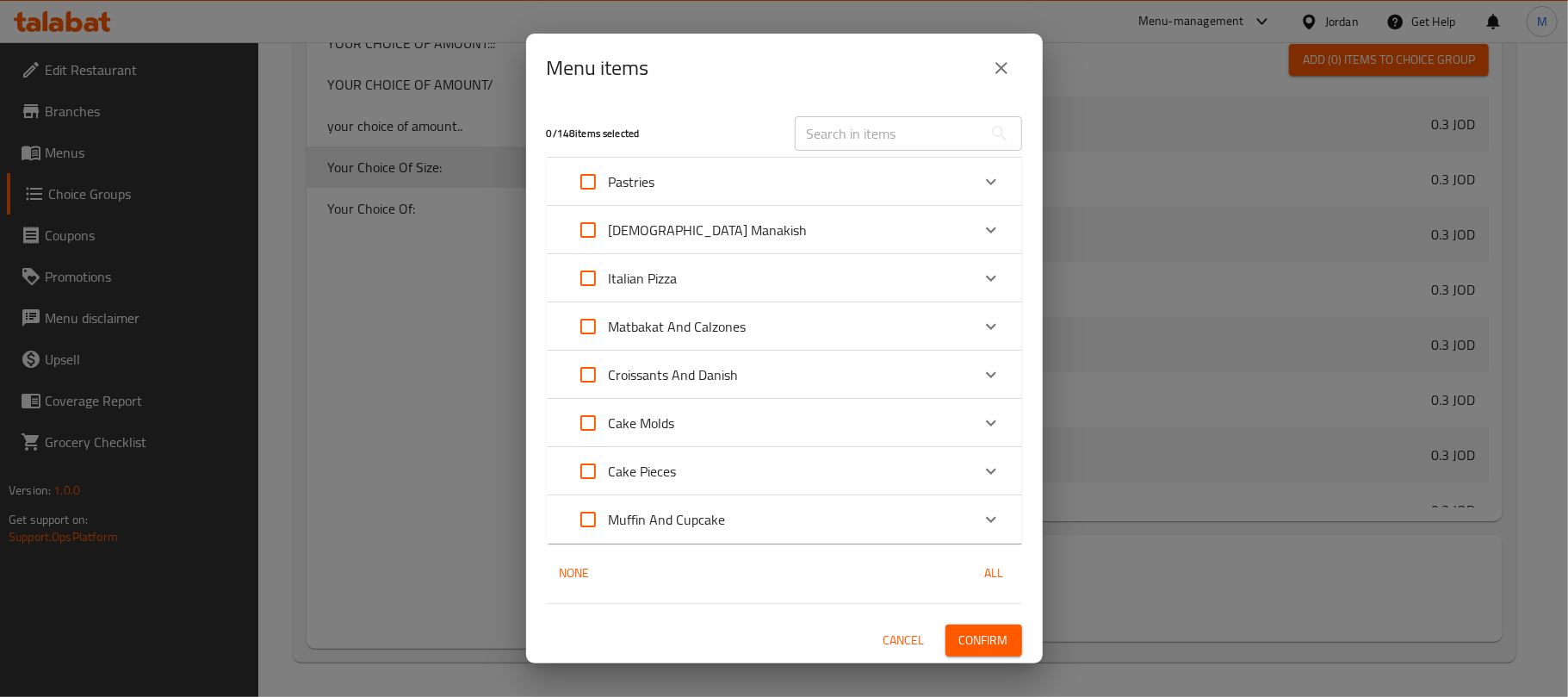
click at [596, 418] on input "Expand" at bounding box center [587, 422] width 41 height 41
checkbox input "true"
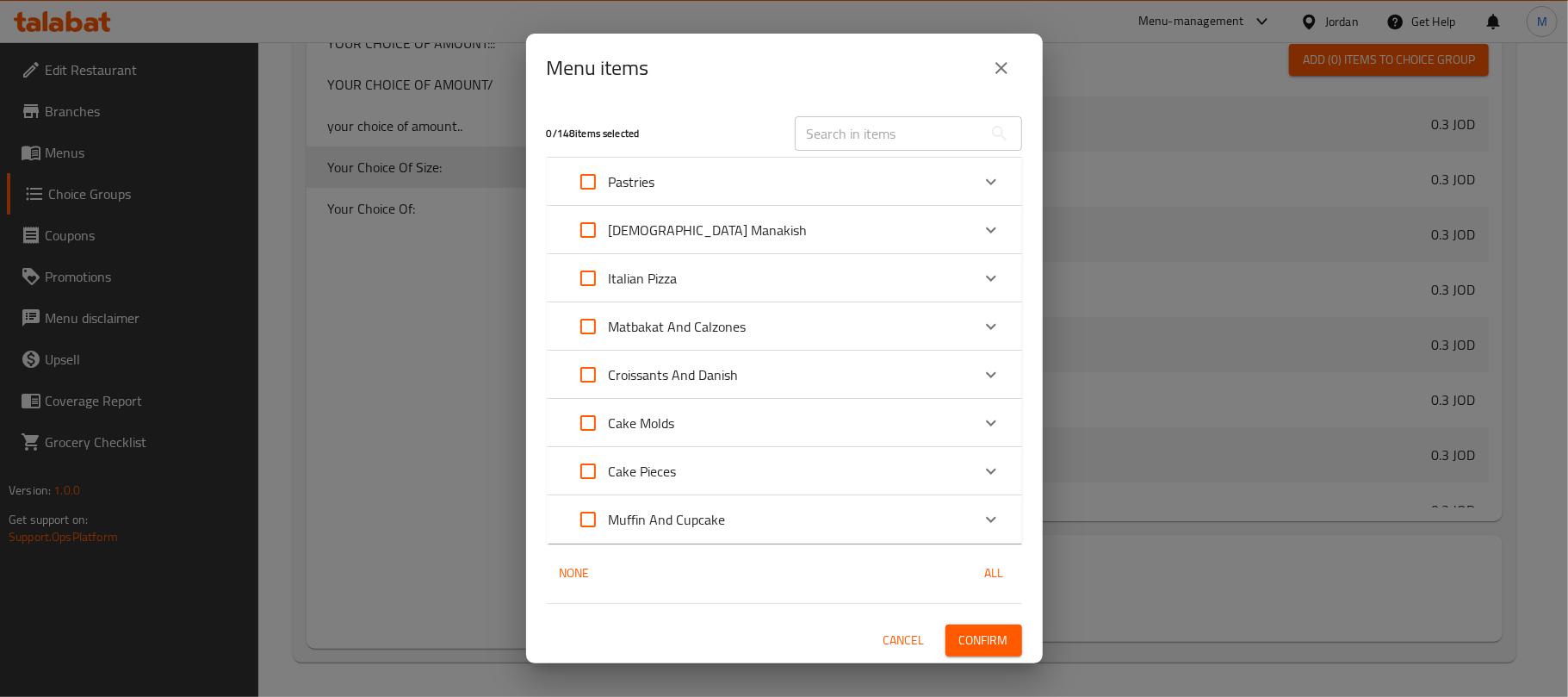
checkbox input "true"
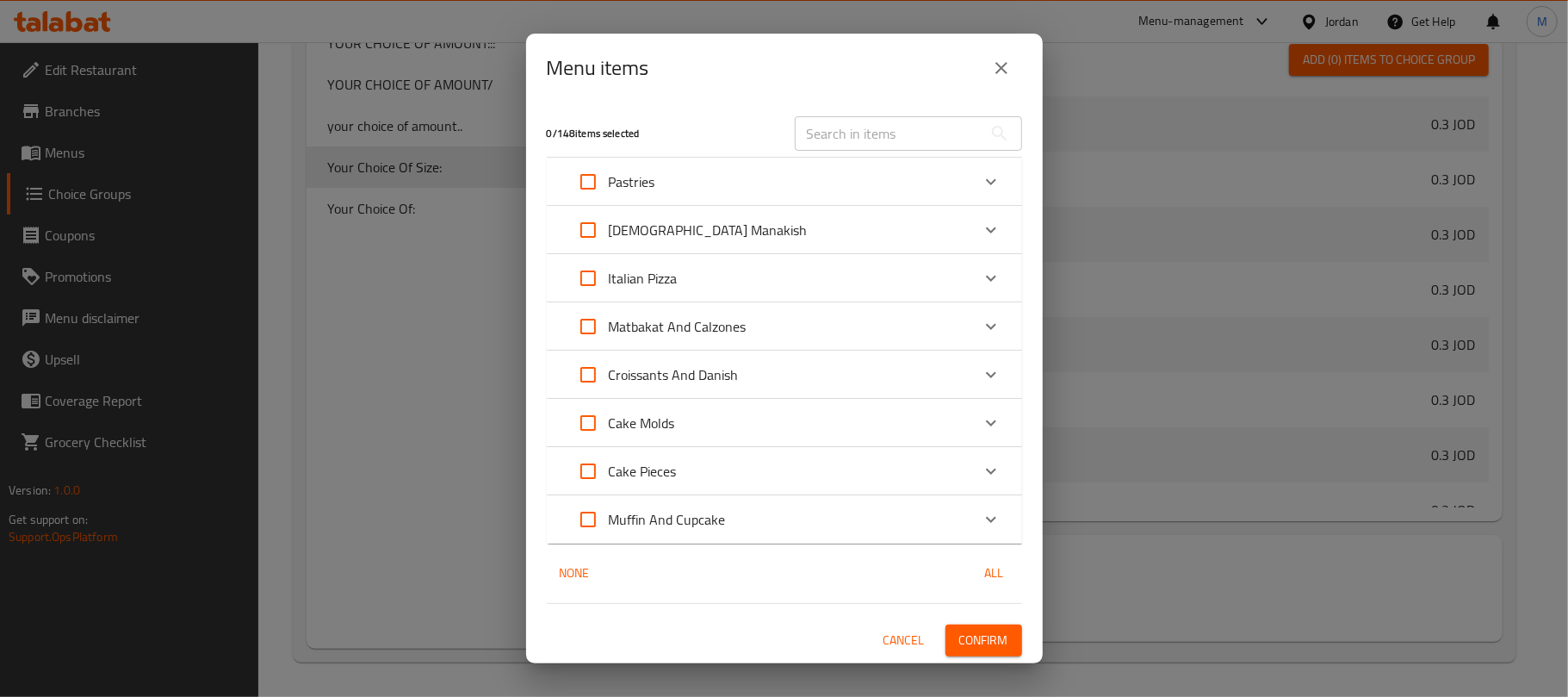
checkbox input "true"
click at [992, 425] on icon "Expand" at bounding box center [991, 422] width 11 height 6
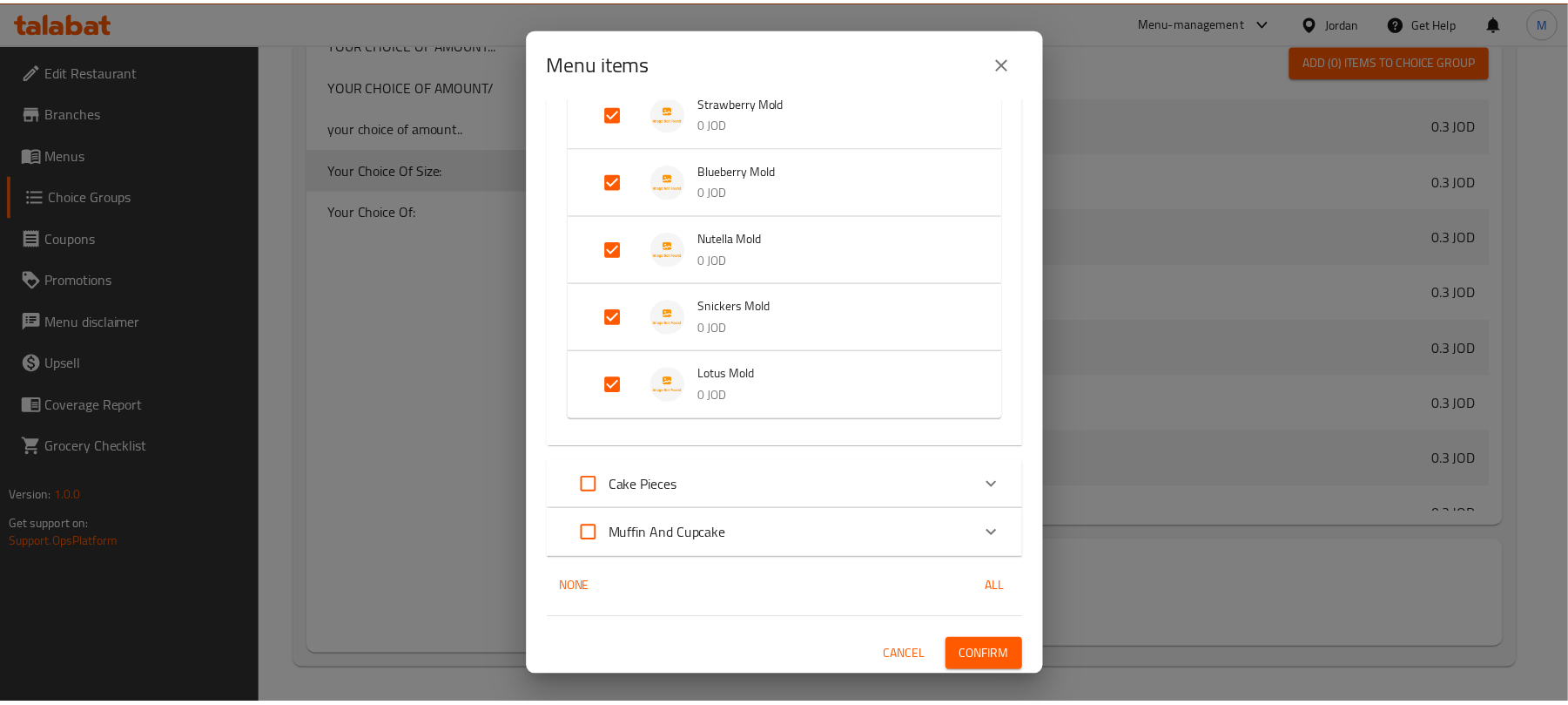
scroll to position [674, 0]
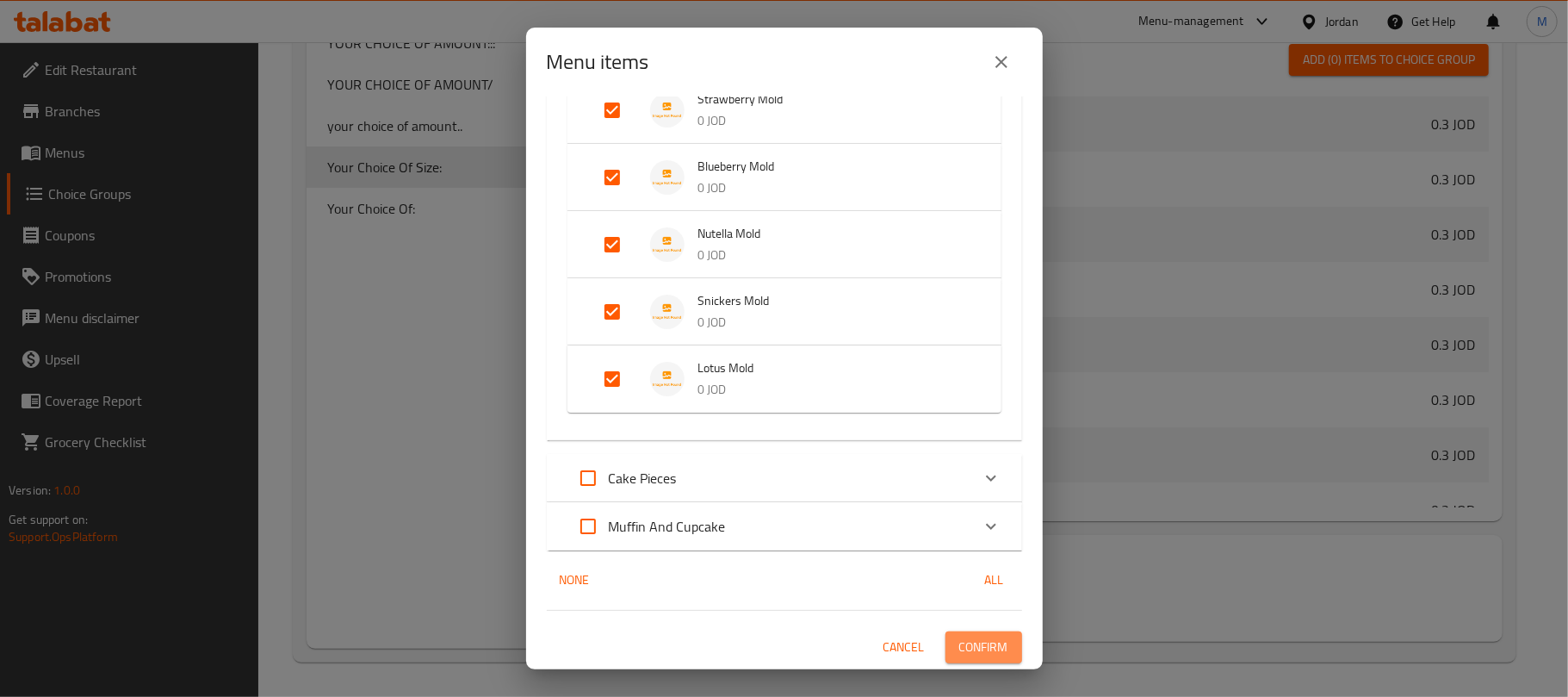
click at [983, 655] on span "Confirm" at bounding box center [983, 647] width 49 height 22
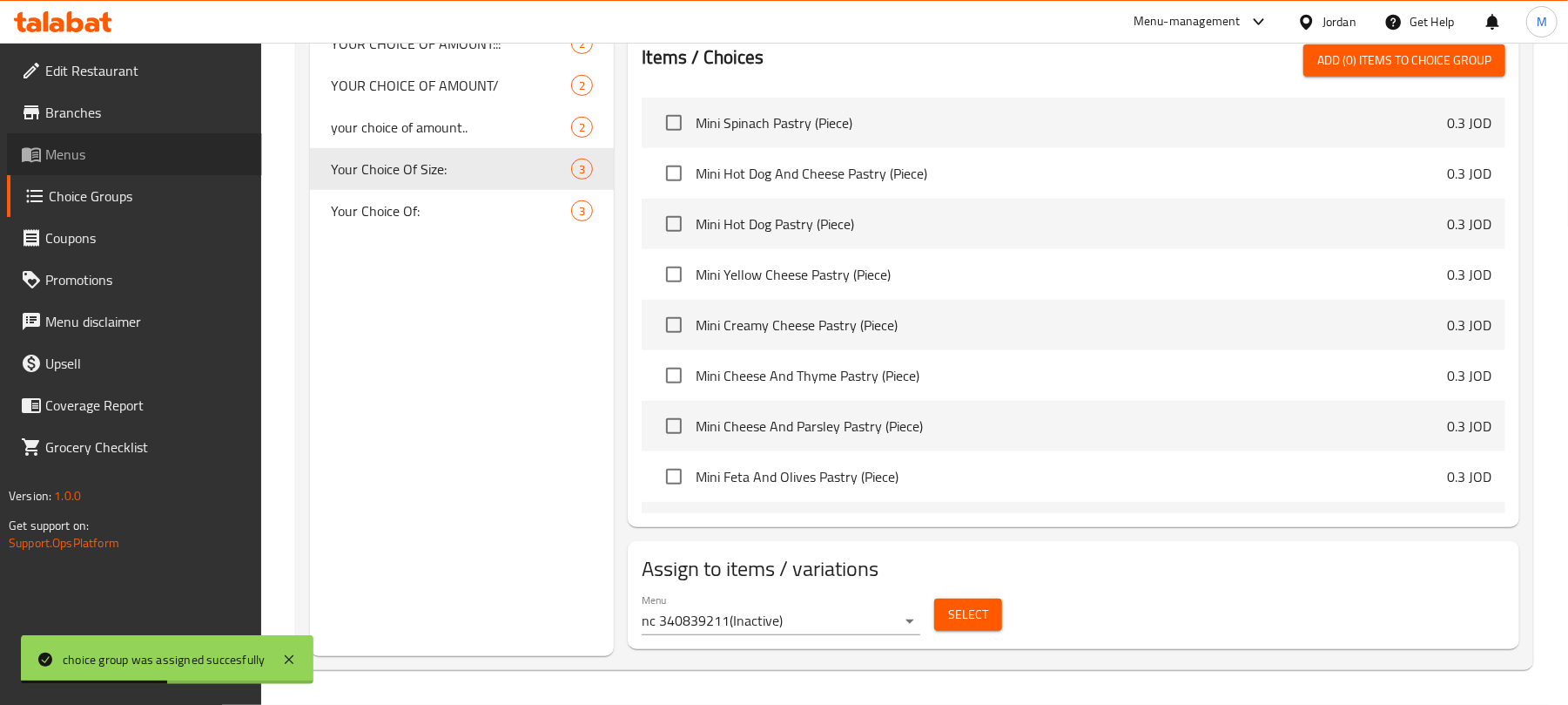
click at [140, 158] on span "Menus" at bounding box center [146, 154] width 203 height 21
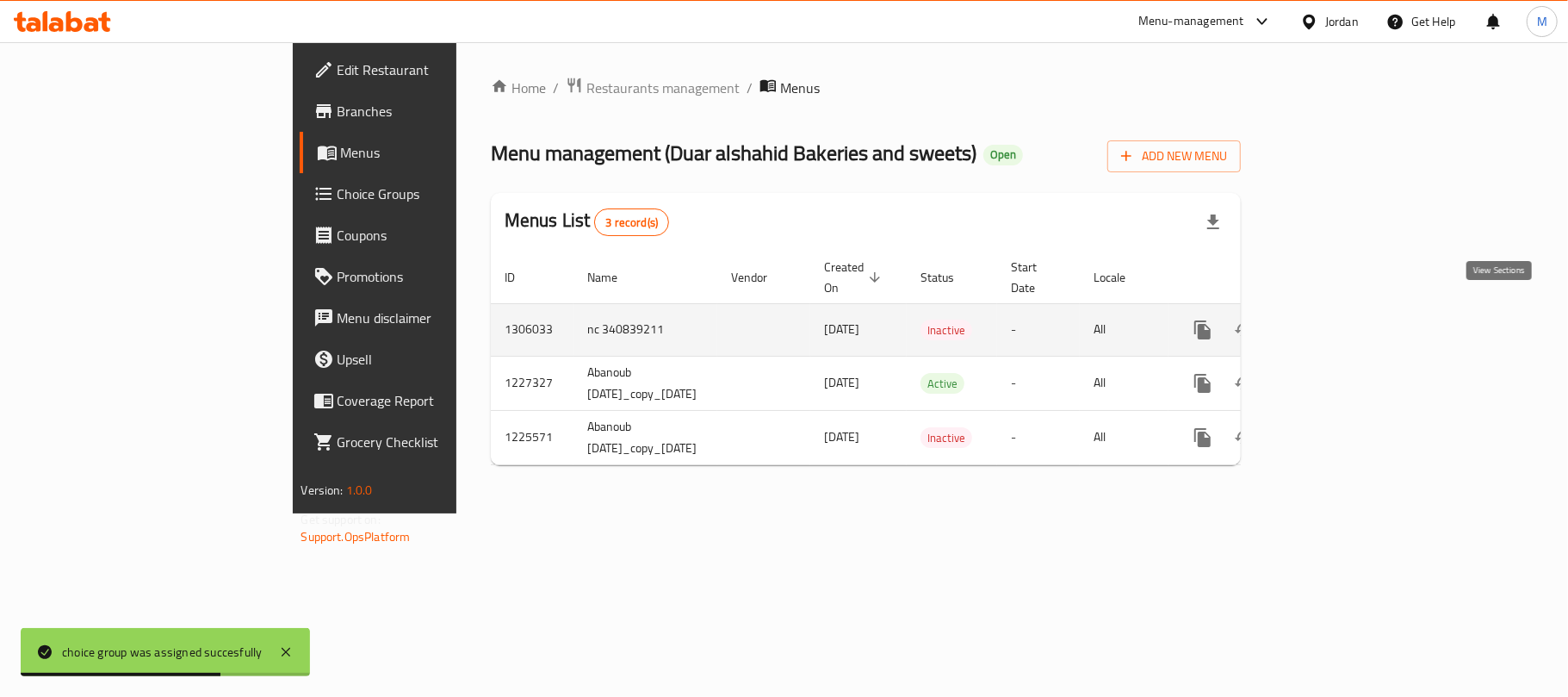
click at [1337, 320] on icon "enhanced table" at bounding box center [1327, 330] width 21 height 21
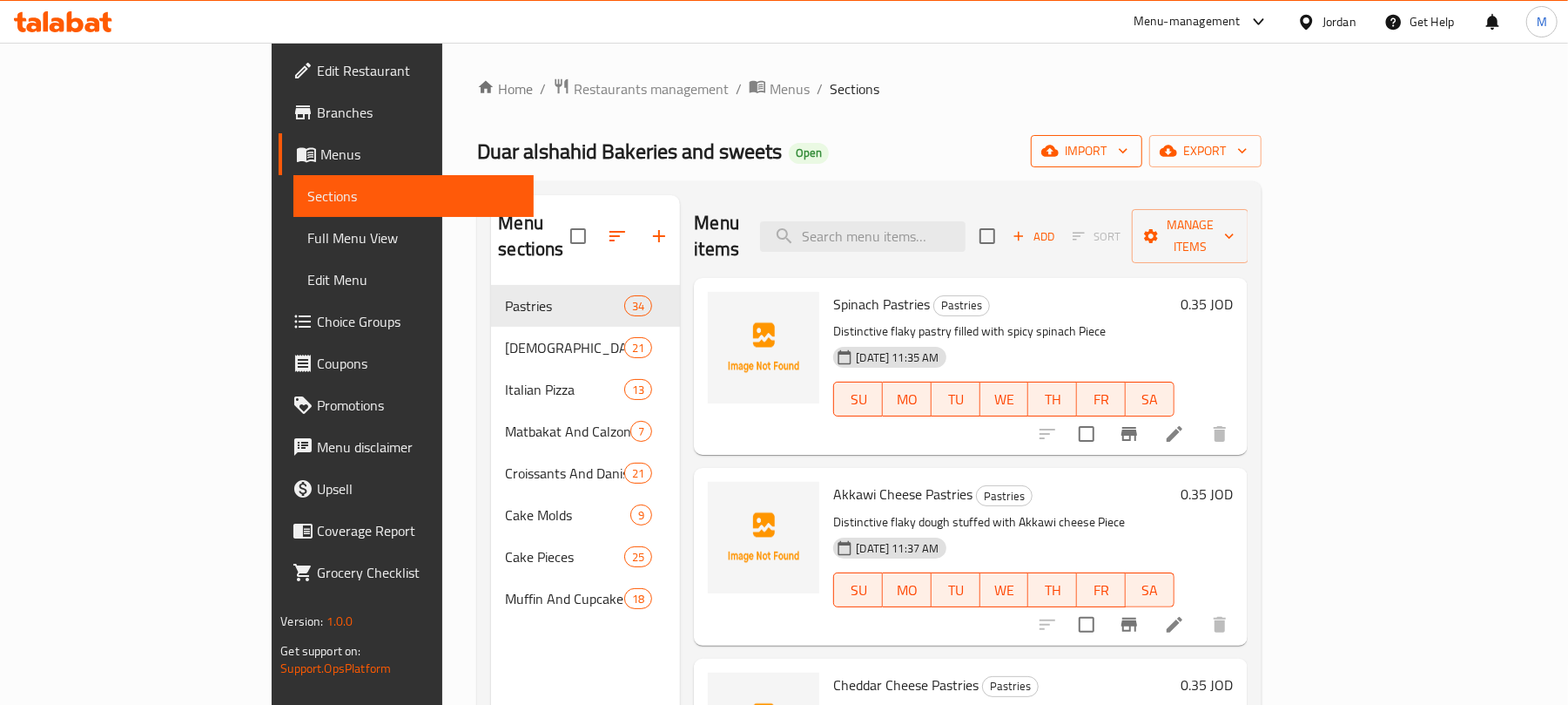
click at [1128, 154] on span "import" at bounding box center [1086, 151] width 83 height 22
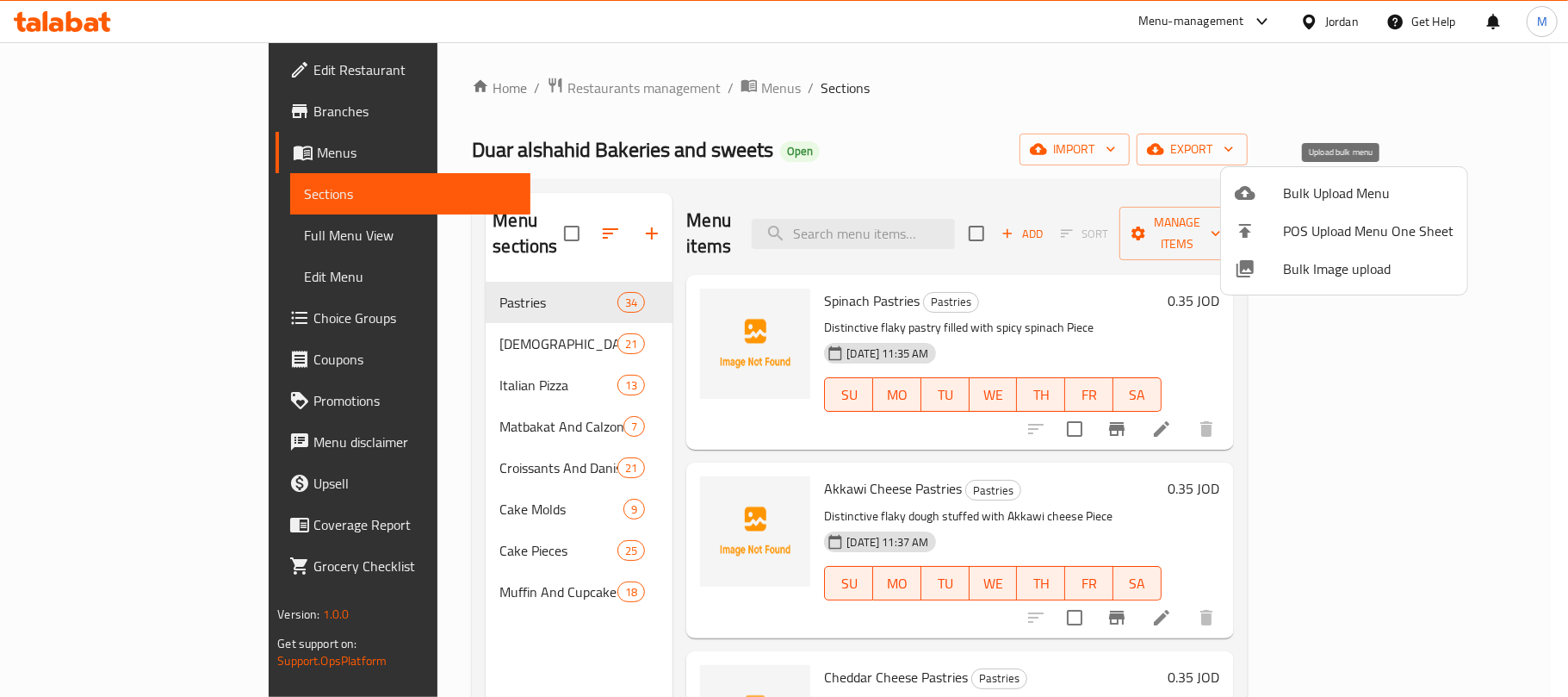
click at [1300, 191] on span "Bulk Upload Menu" at bounding box center [1368, 193] width 171 height 21
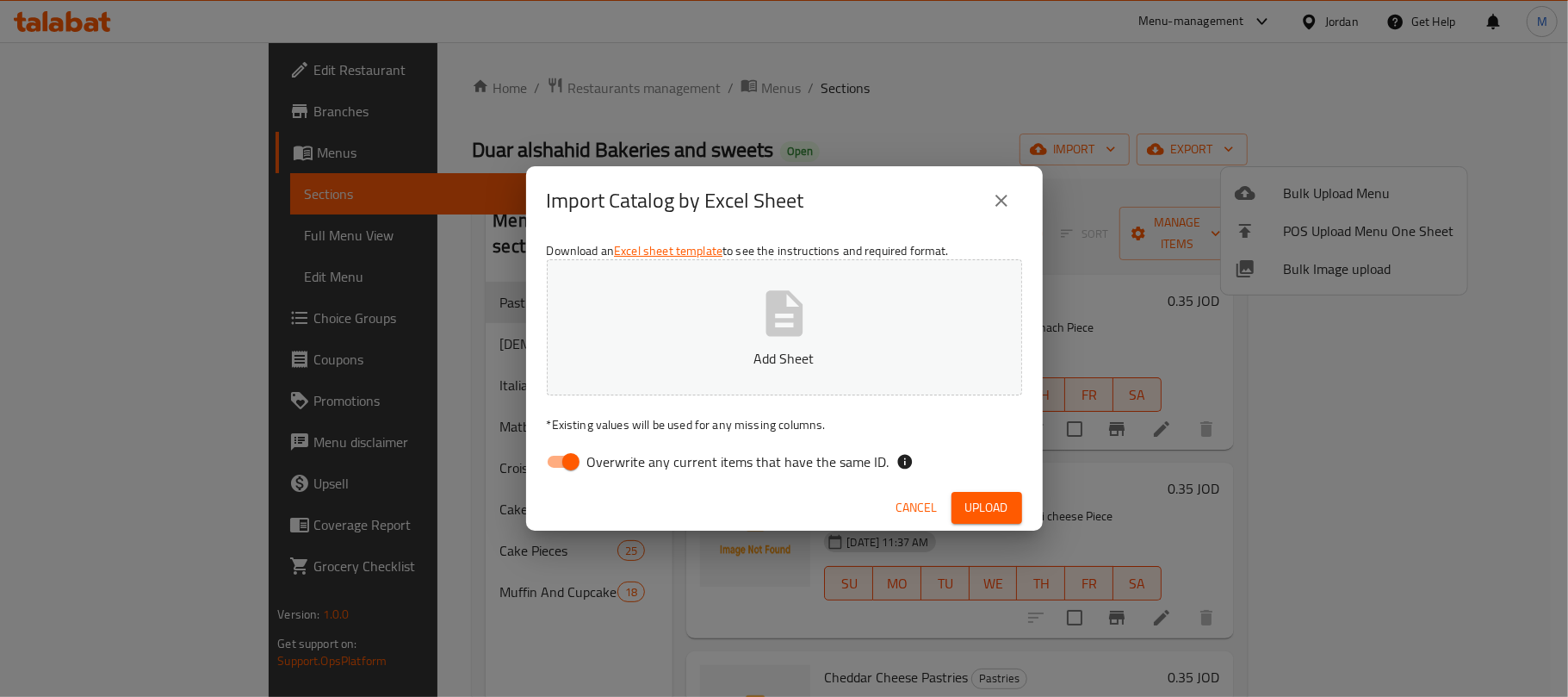
click at [676, 341] on button "Add Sheet" at bounding box center [784, 327] width 475 height 136
click at [1007, 511] on span "Upload" at bounding box center [986, 507] width 43 height 22
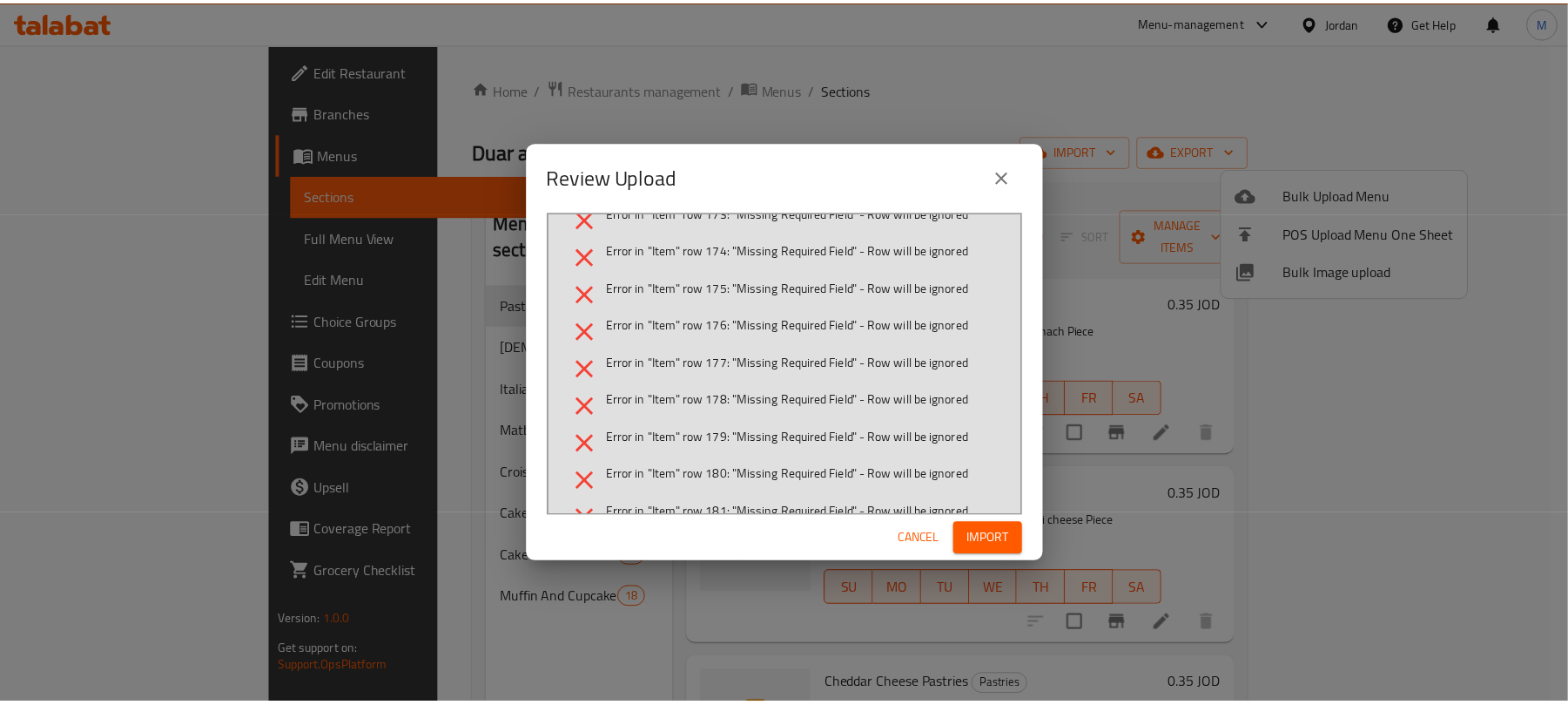
scroll to position [1161, 0]
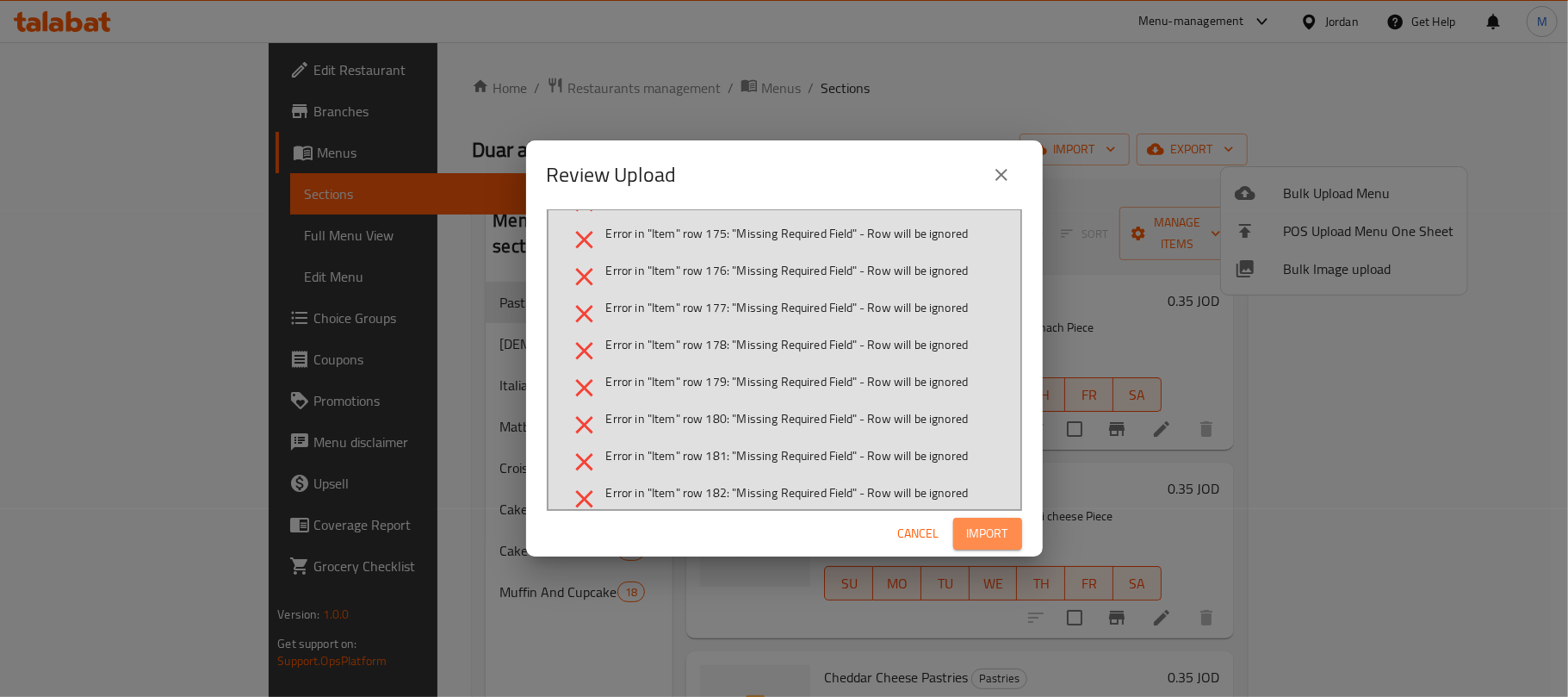
click at [976, 531] on span "Import" at bounding box center [987, 533] width 41 height 22
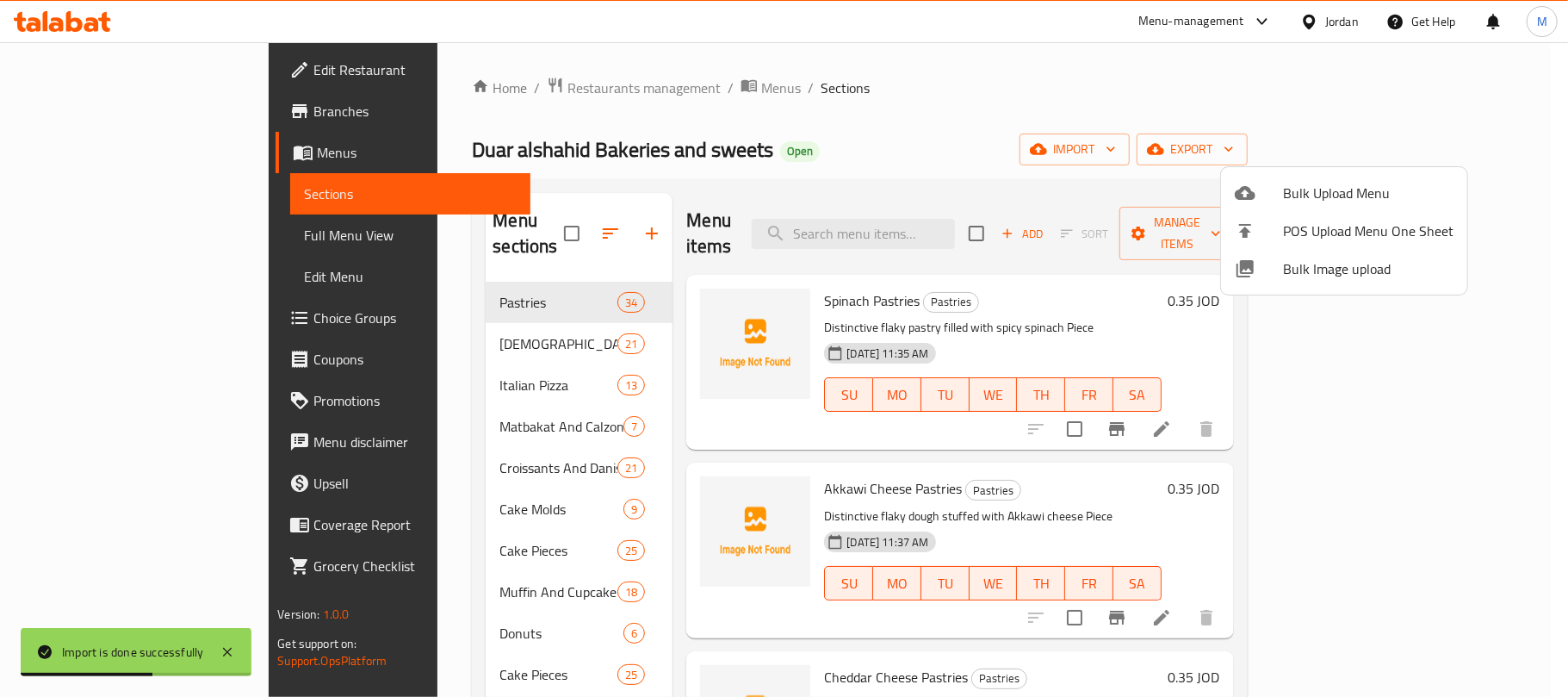
click at [839, 121] on div at bounding box center [784, 348] width 1568 height 697
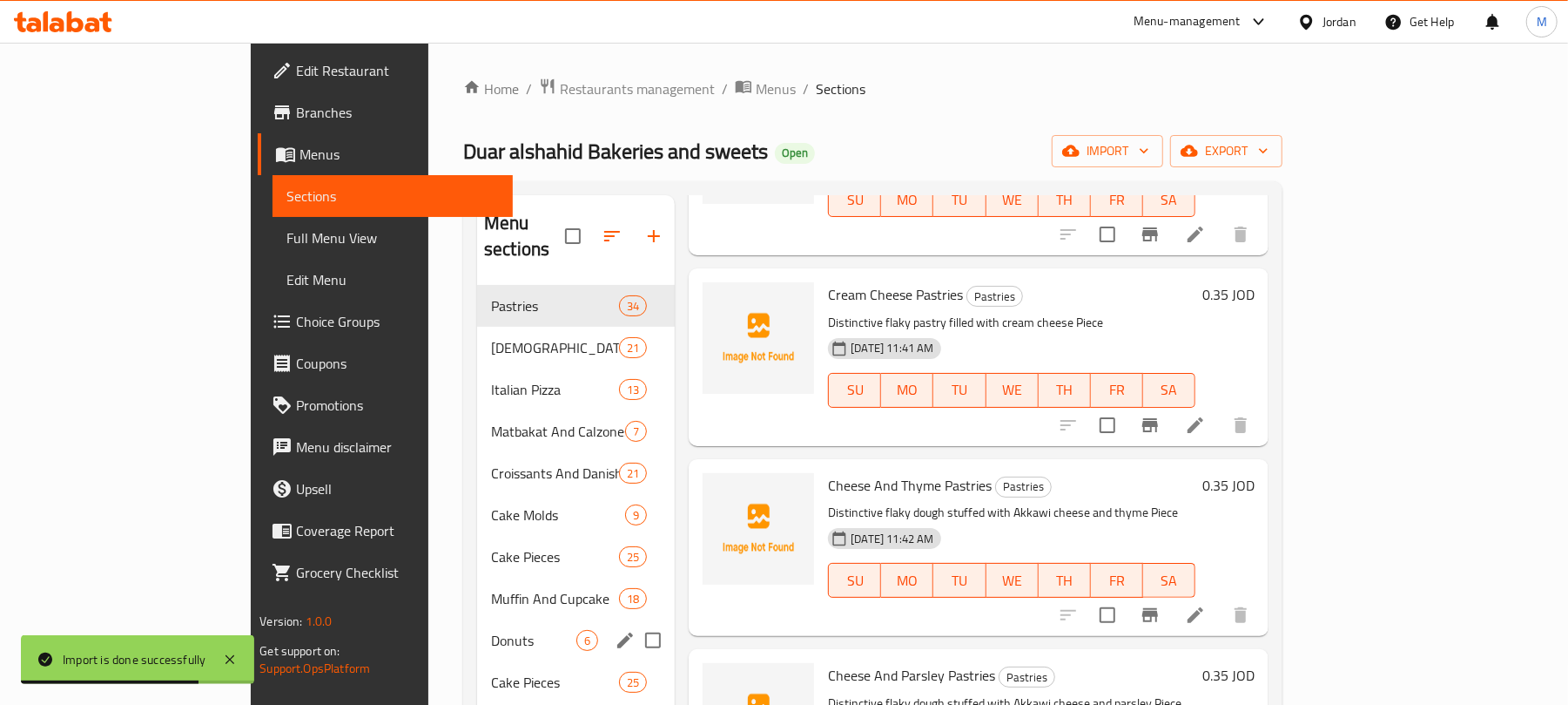
scroll to position [244, 0]
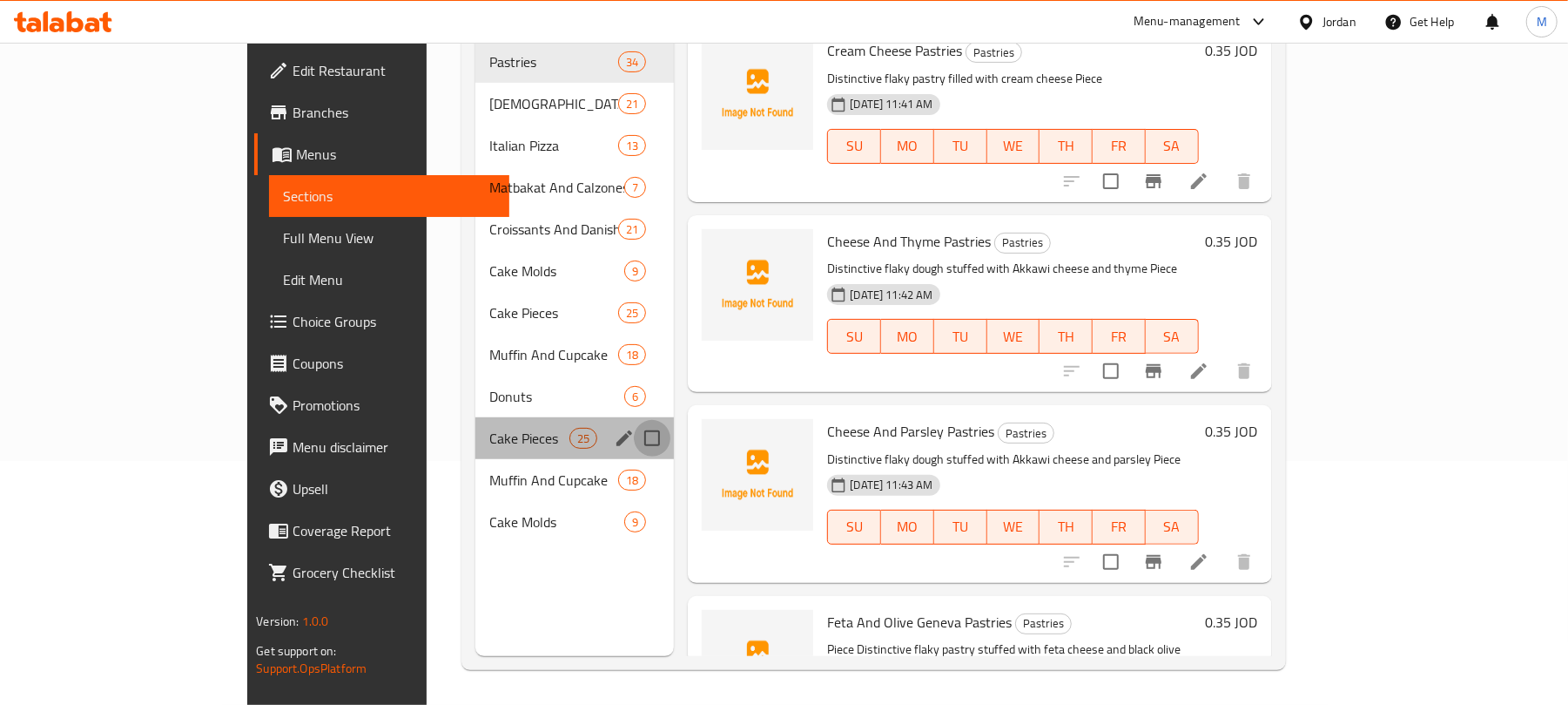
click at [634, 420] on input "Menu sections" at bounding box center [652, 438] width 36 height 36
checkbox input "true"
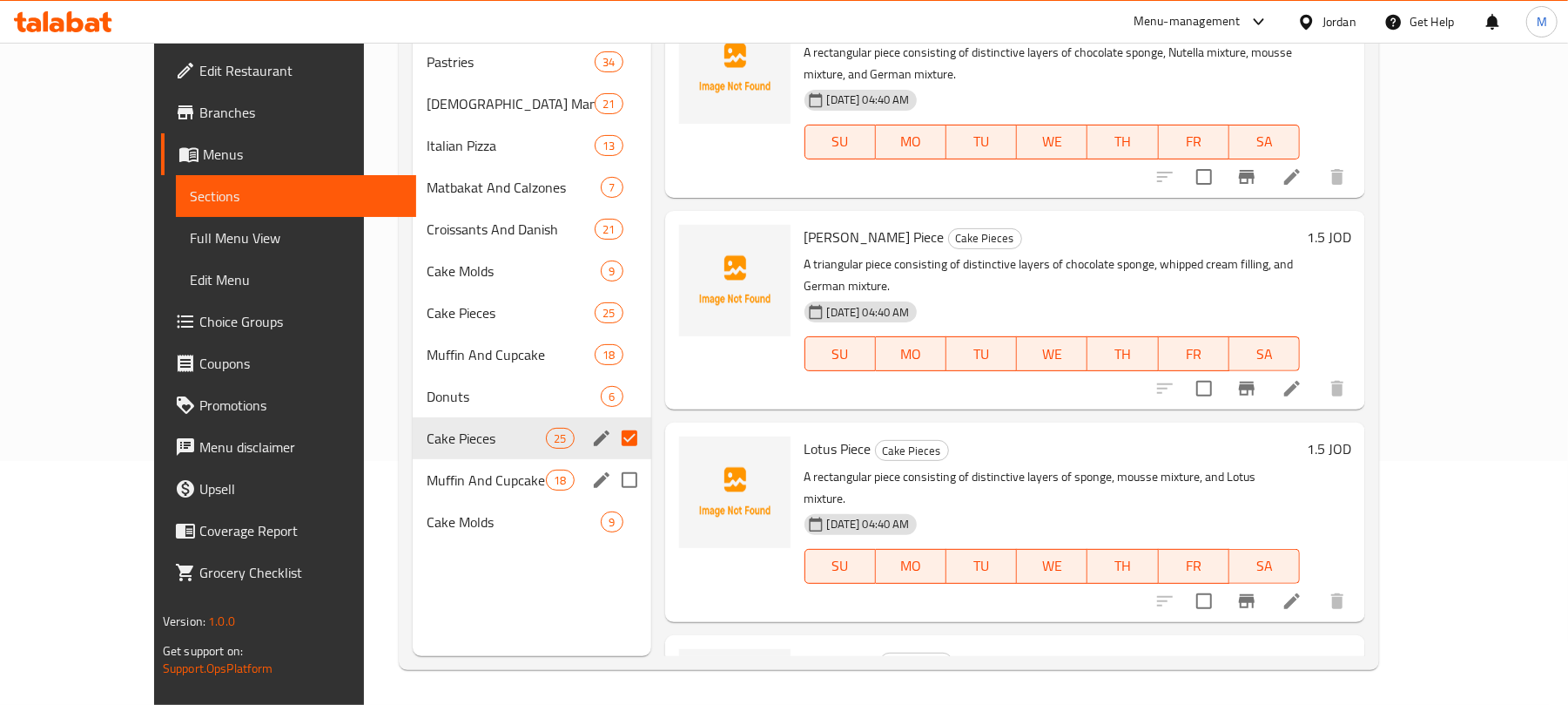
click at [611, 461] on input "Menu sections" at bounding box center [629, 479] width 36 height 36
checkbox input "true"
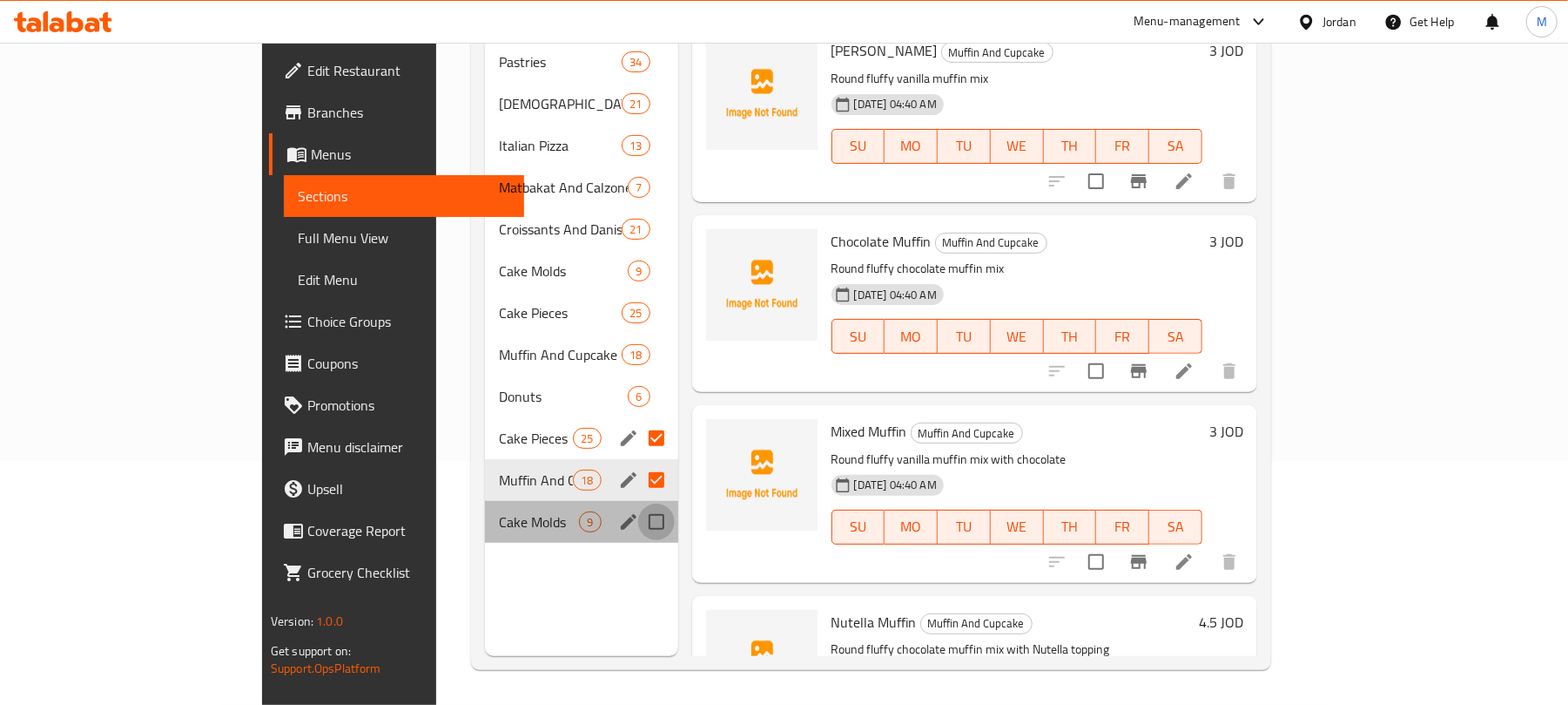
click at [638, 503] on input "Menu sections" at bounding box center [656, 521] width 36 height 36
checkbox input "true"
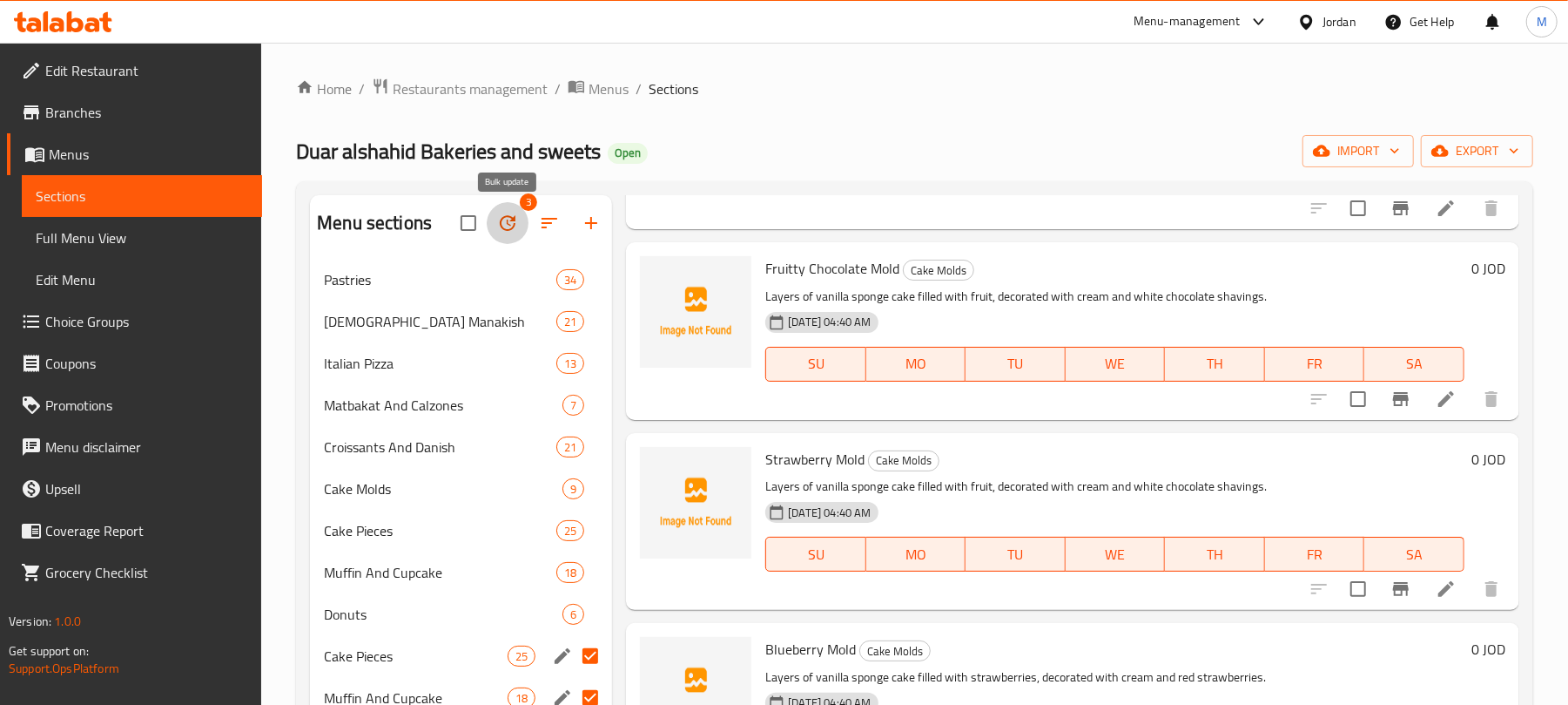
click at [526, 225] on button "button" at bounding box center [507, 222] width 42 height 42
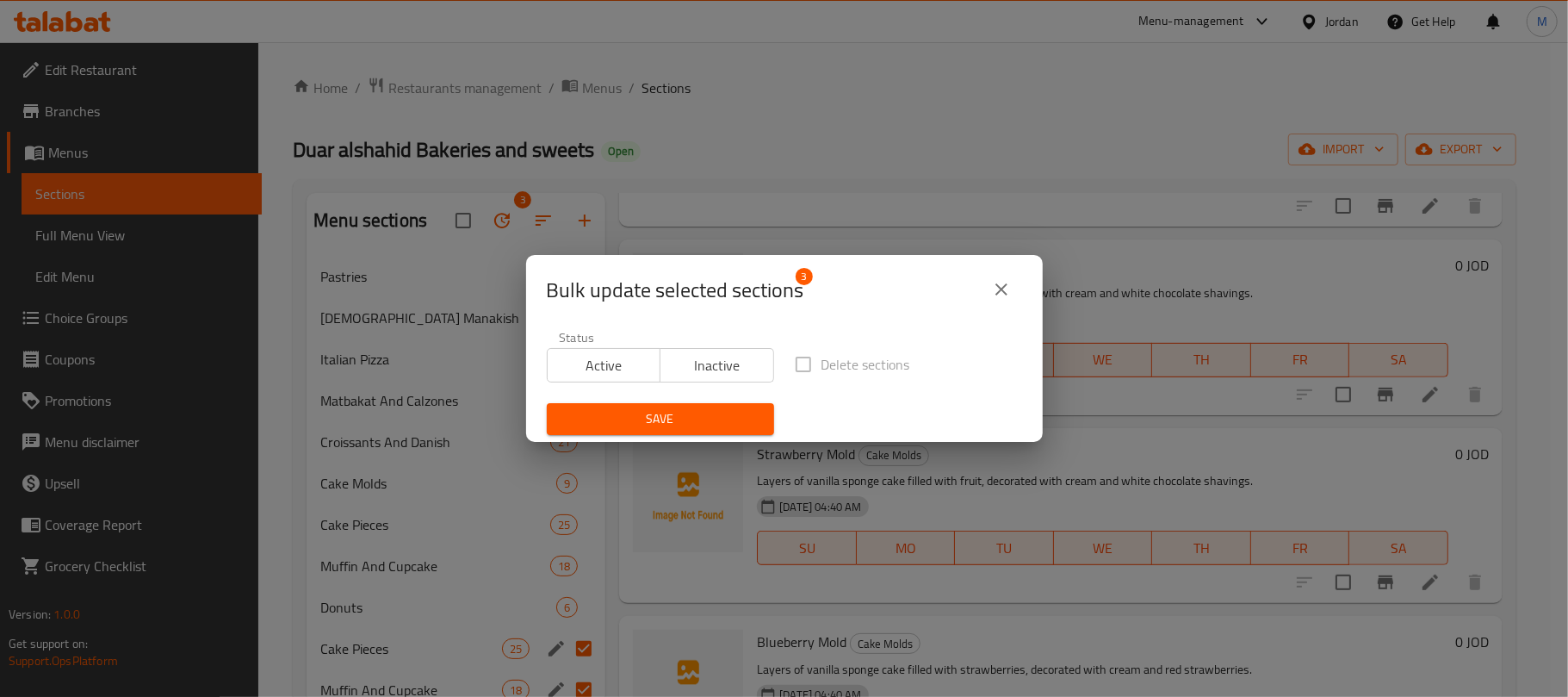
click at [686, 362] on span "Inactive" at bounding box center [717, 365] width 100 height 25
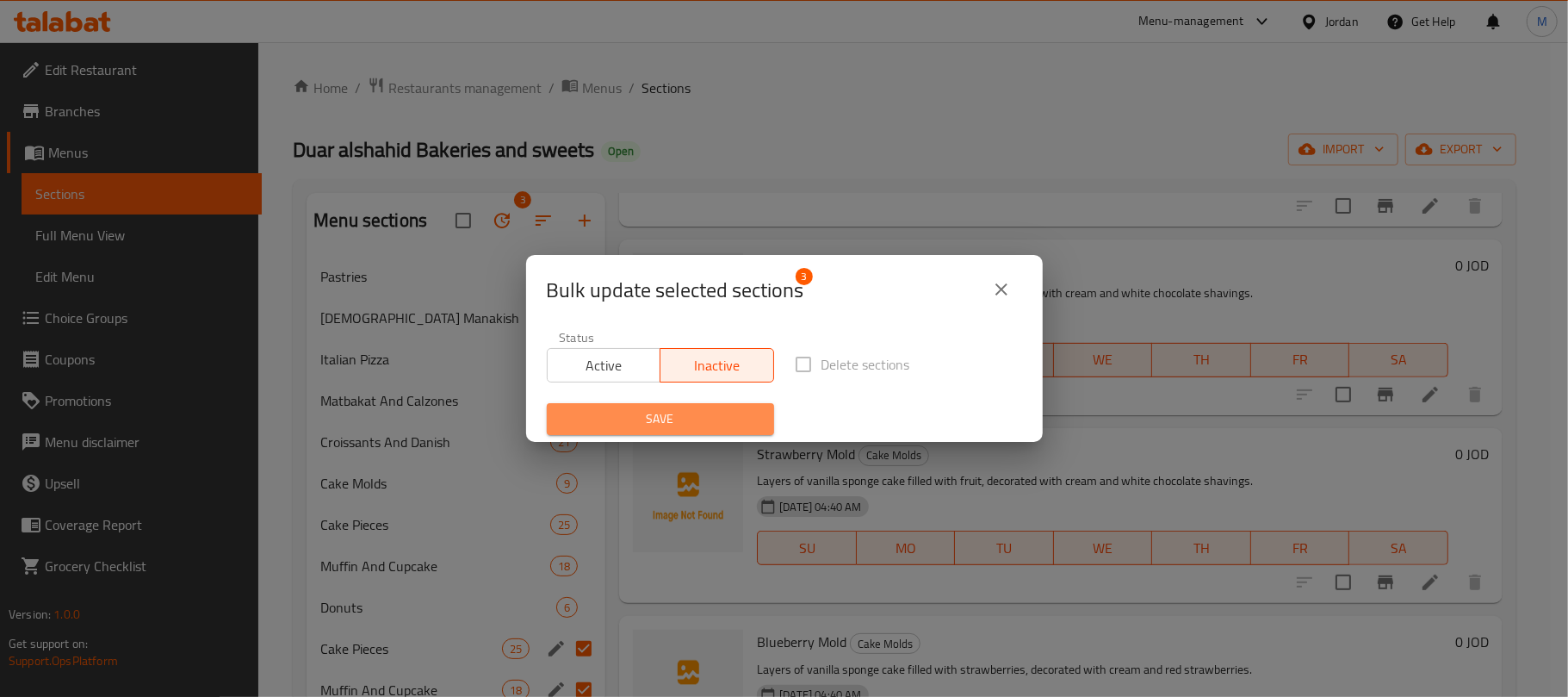
click at [689, 424] on span "Save" at bounding box center [660, 419] width 200 height 22
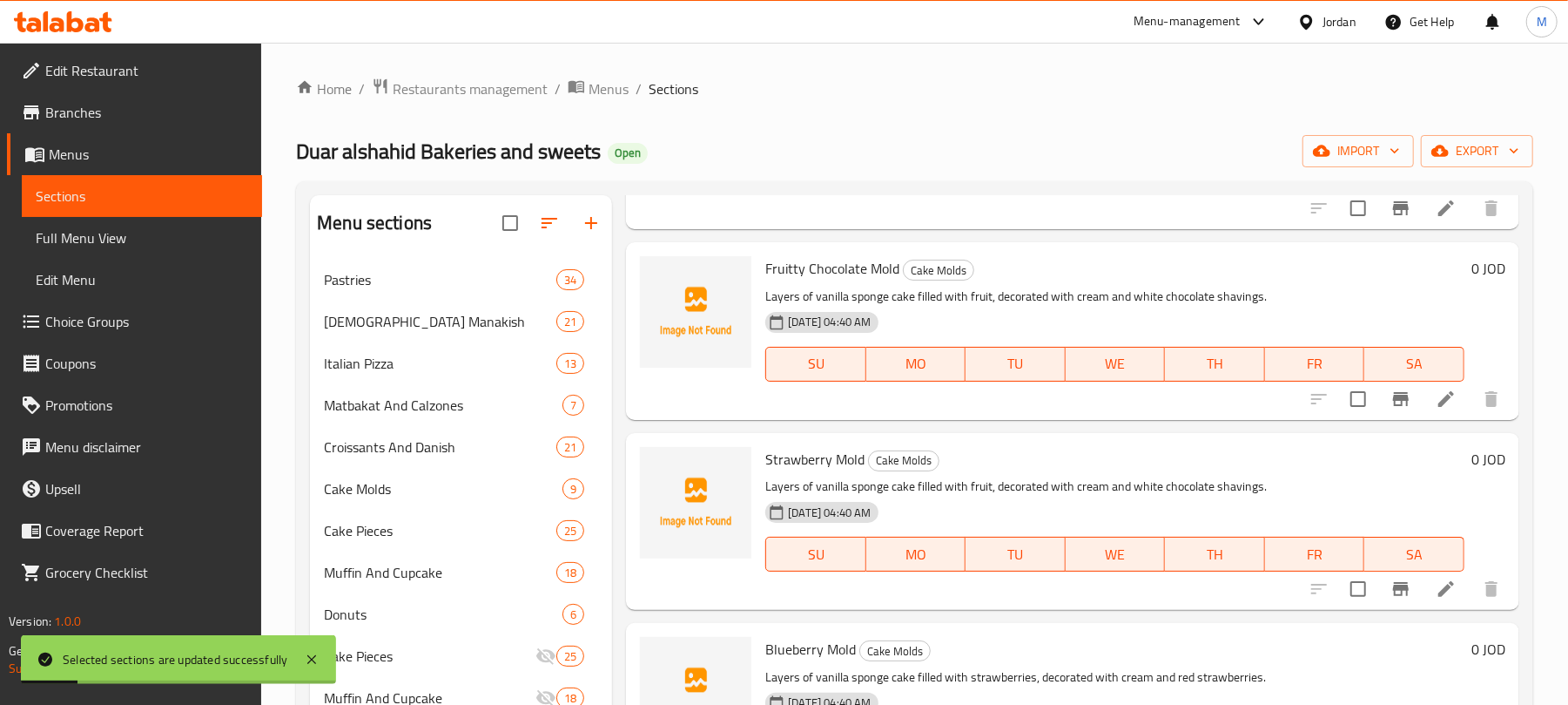
click at [757, 120] on div "Home / Restaurants management / Menus / Sections Duar alshahid Bakeries and swe…" at bounding box center [914, 496] width 1237 height 836
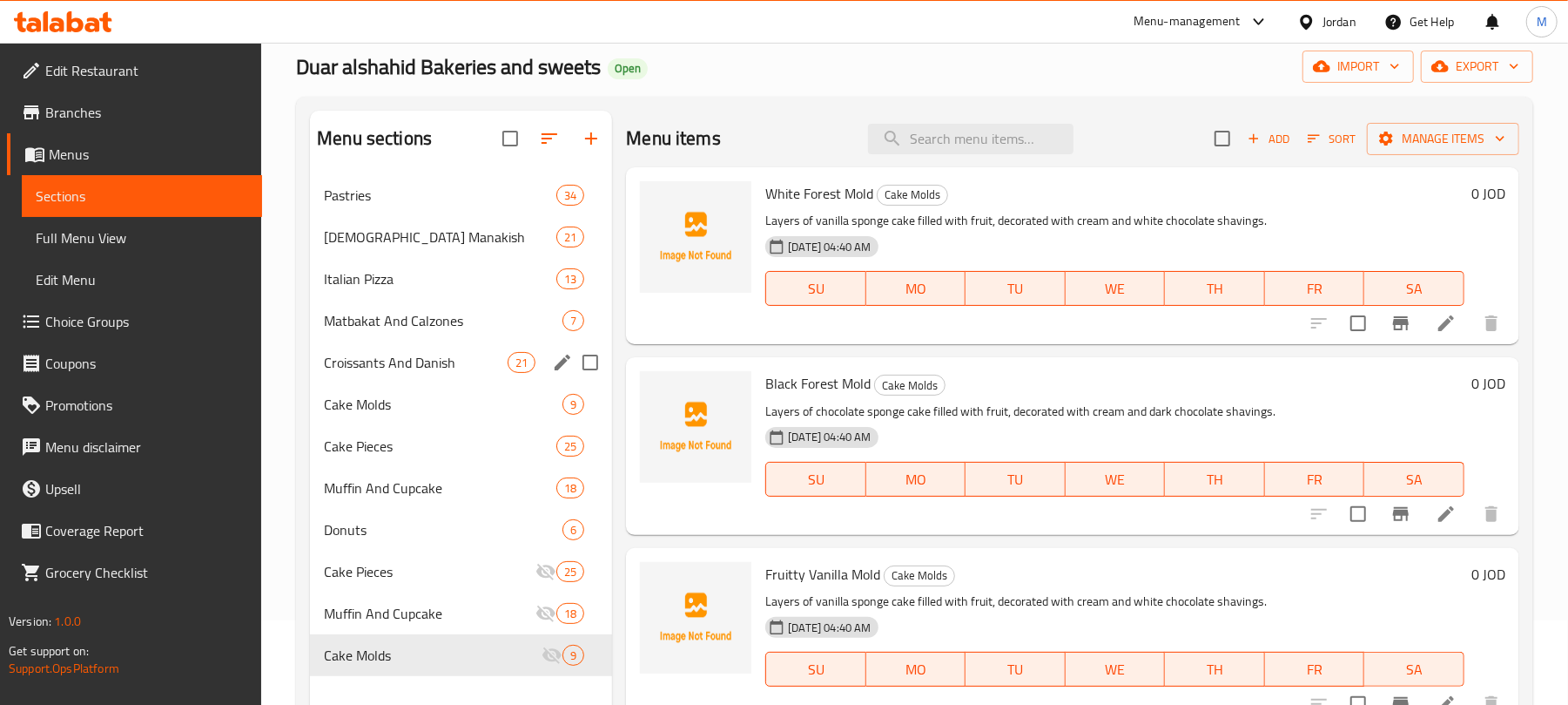
scroll to position [244, 0]
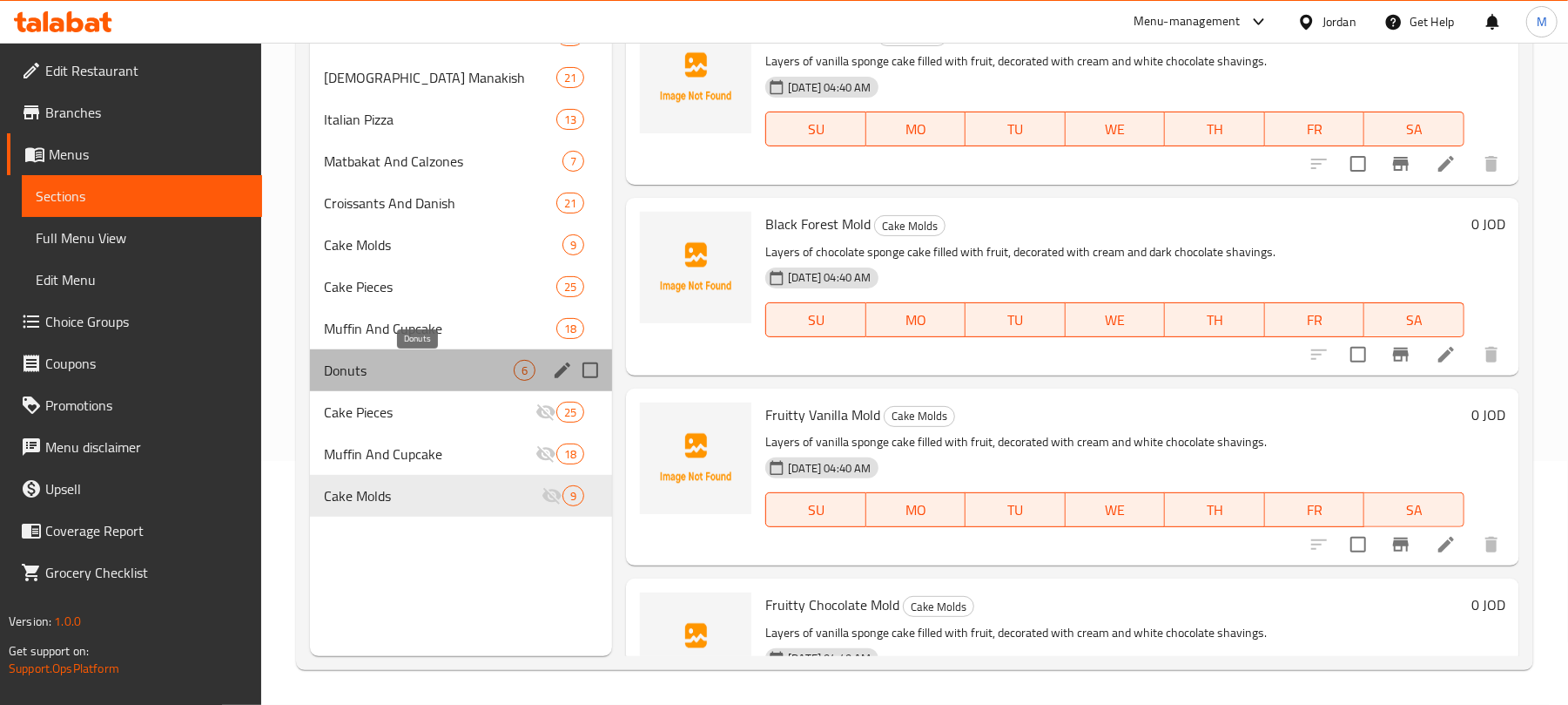
click at [404, 371] on span "Donuts" at bounding box center [419, 370] width 189 height 21
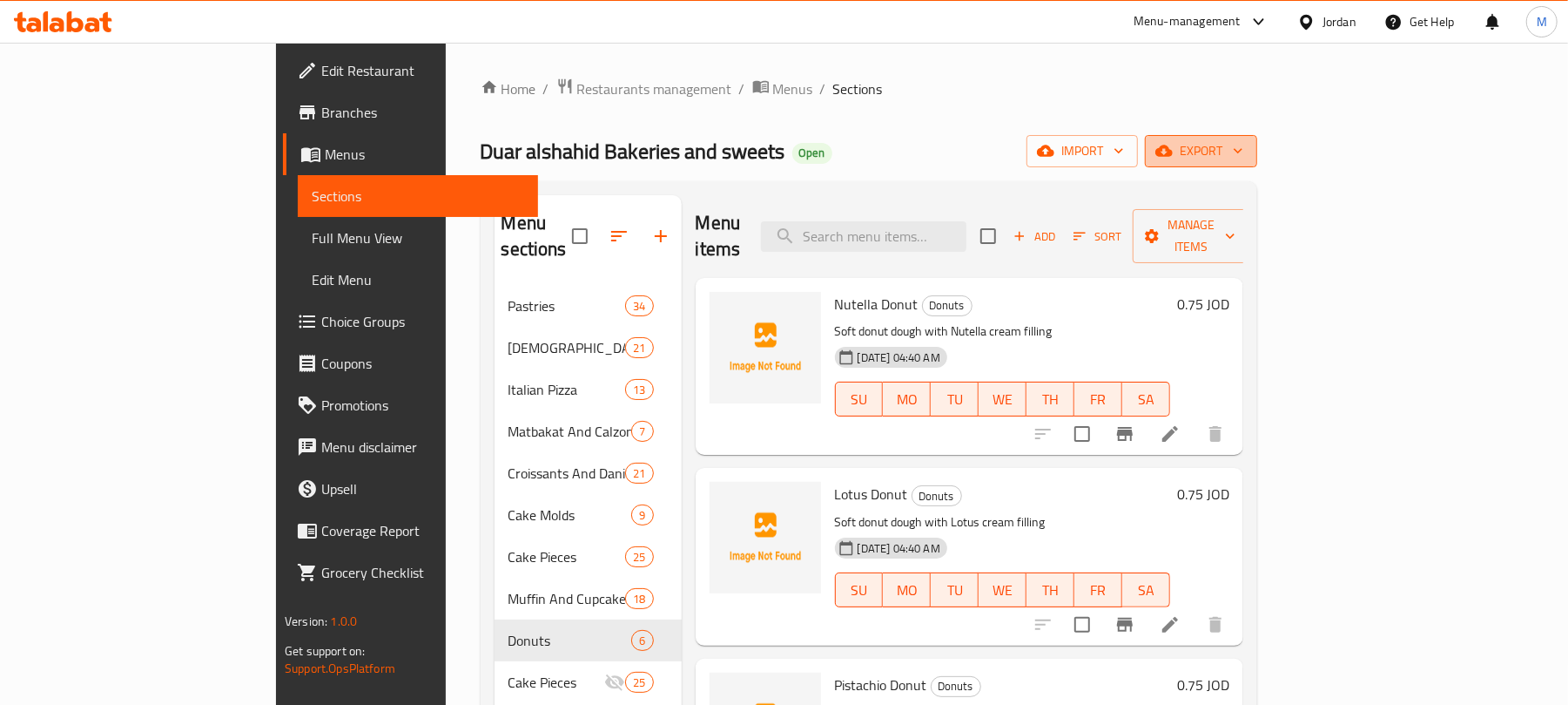
click at [1243, 155] on span "export" at bounding box center [1201, 151] width 84 height 22
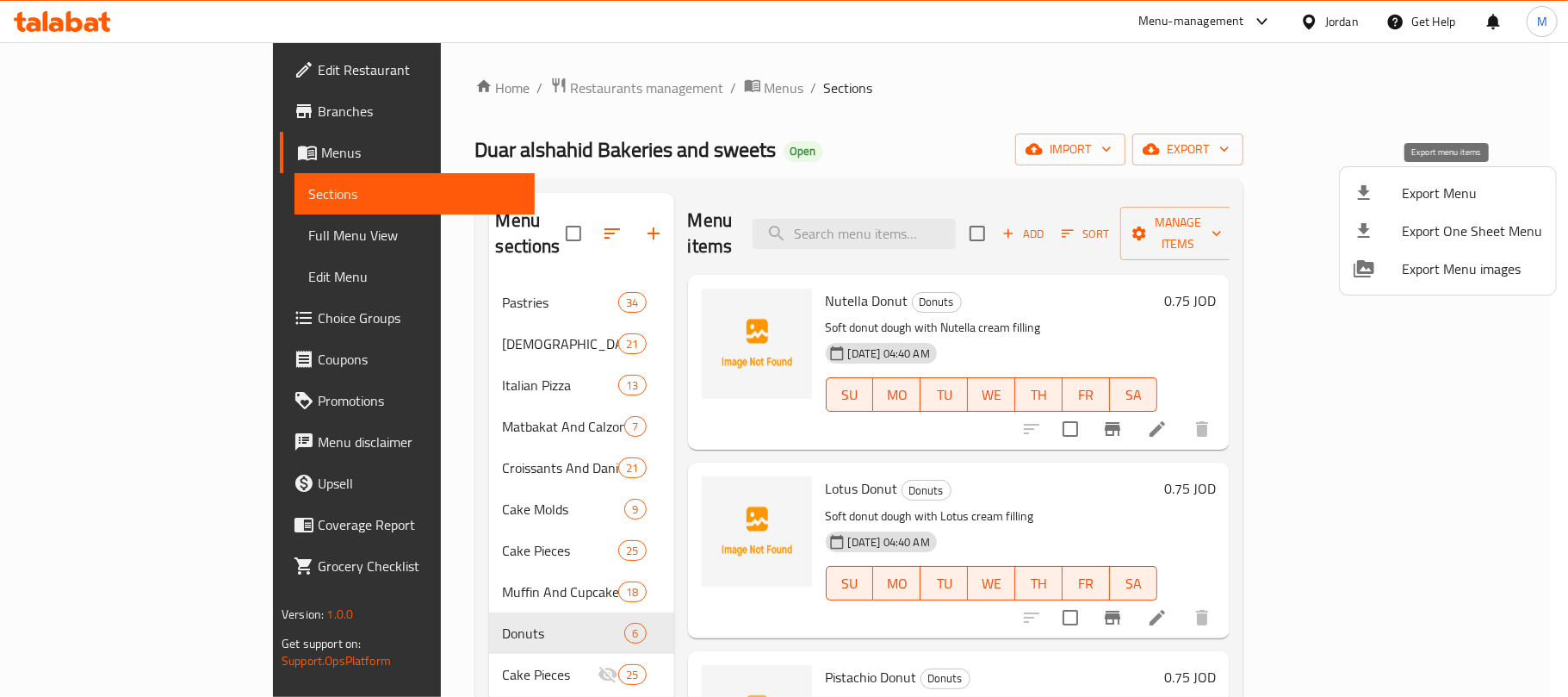
click at [1399, 200] on div at bounding box center [1377, 193] width 48 height 21
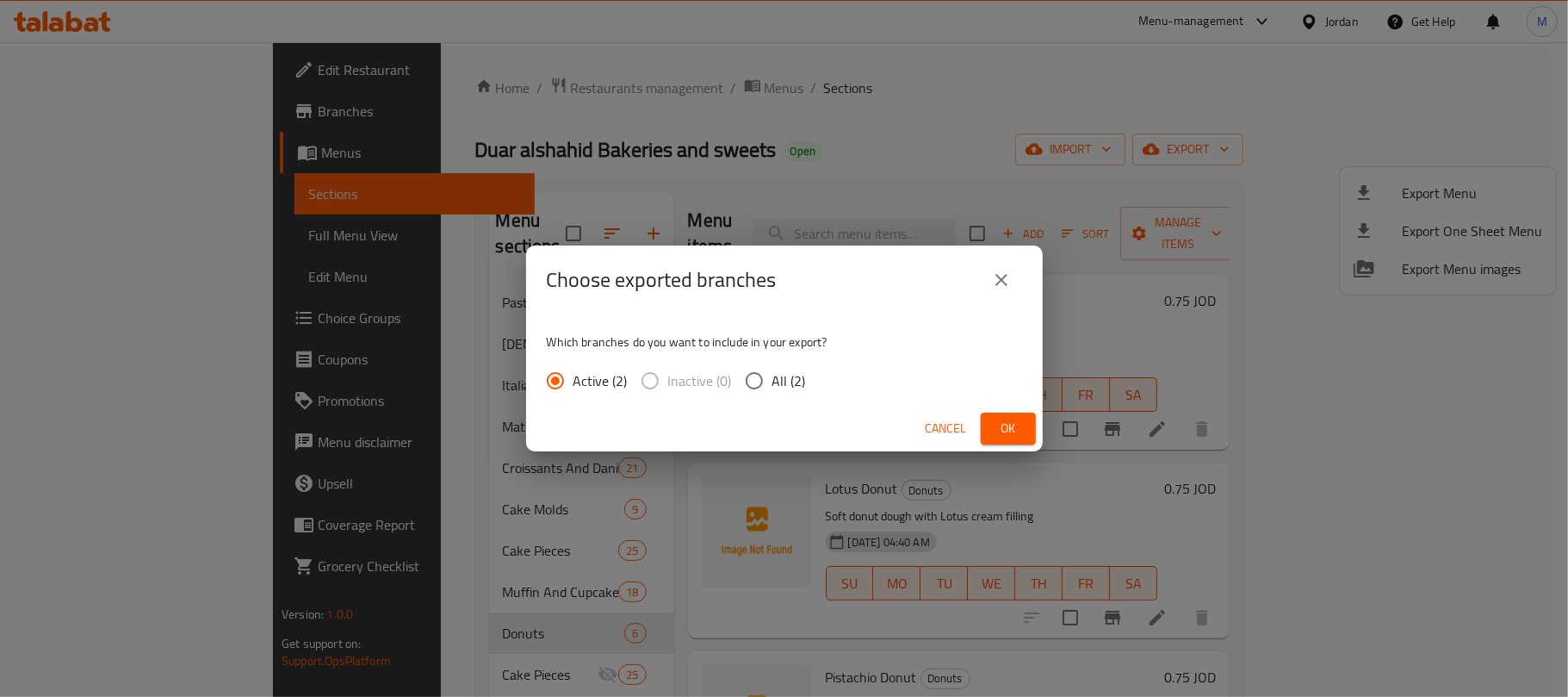
click at [791, 379] on span "All (2)" at bounding box center [789, 381] width 33 height 21
click at [772, 379] on input "All (2)" at bounding box center [754, 380] width 36 height 36
radio input "true"
click at [1012, 415] on button "Ok" at bounding box center [1008, 428] width 55 height 32
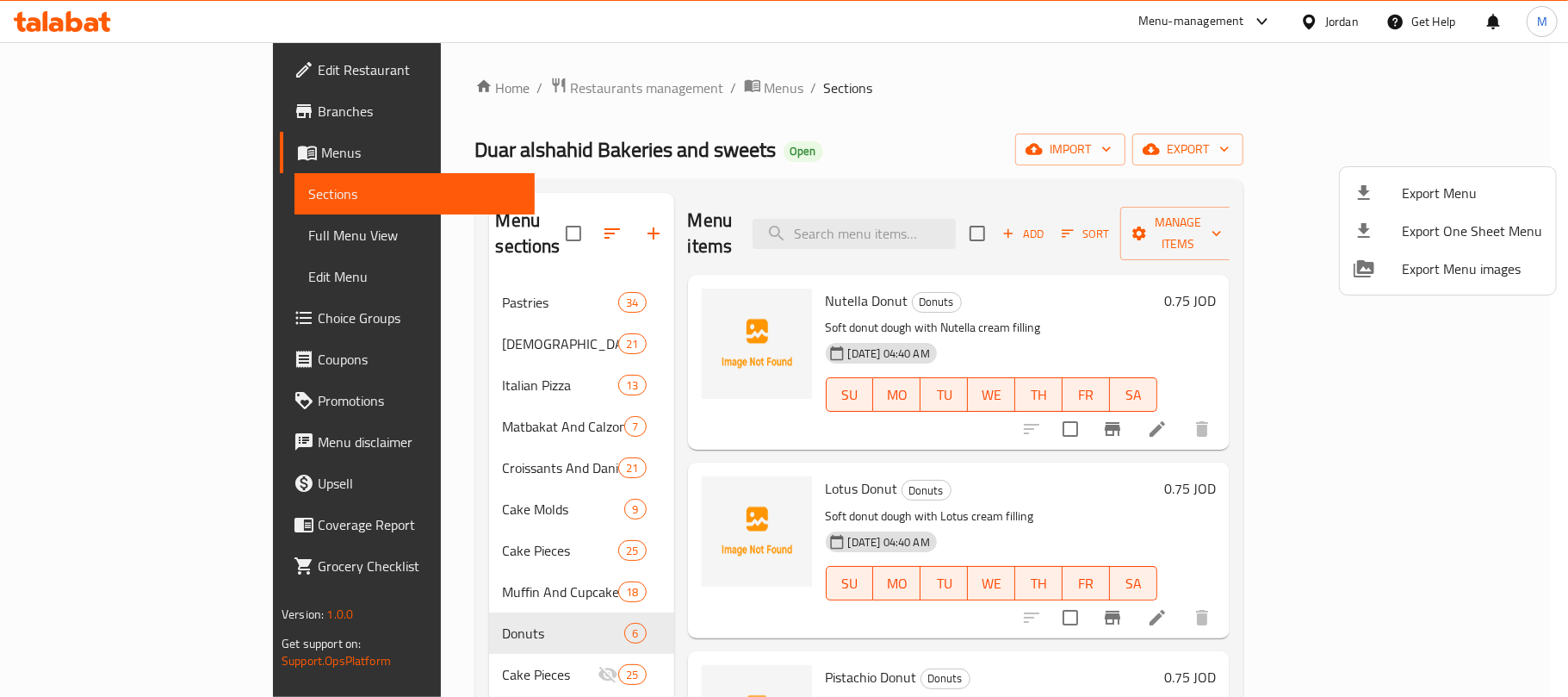
click at [757, 167] on div at bounding box center [784, 348] width 1568 height 697
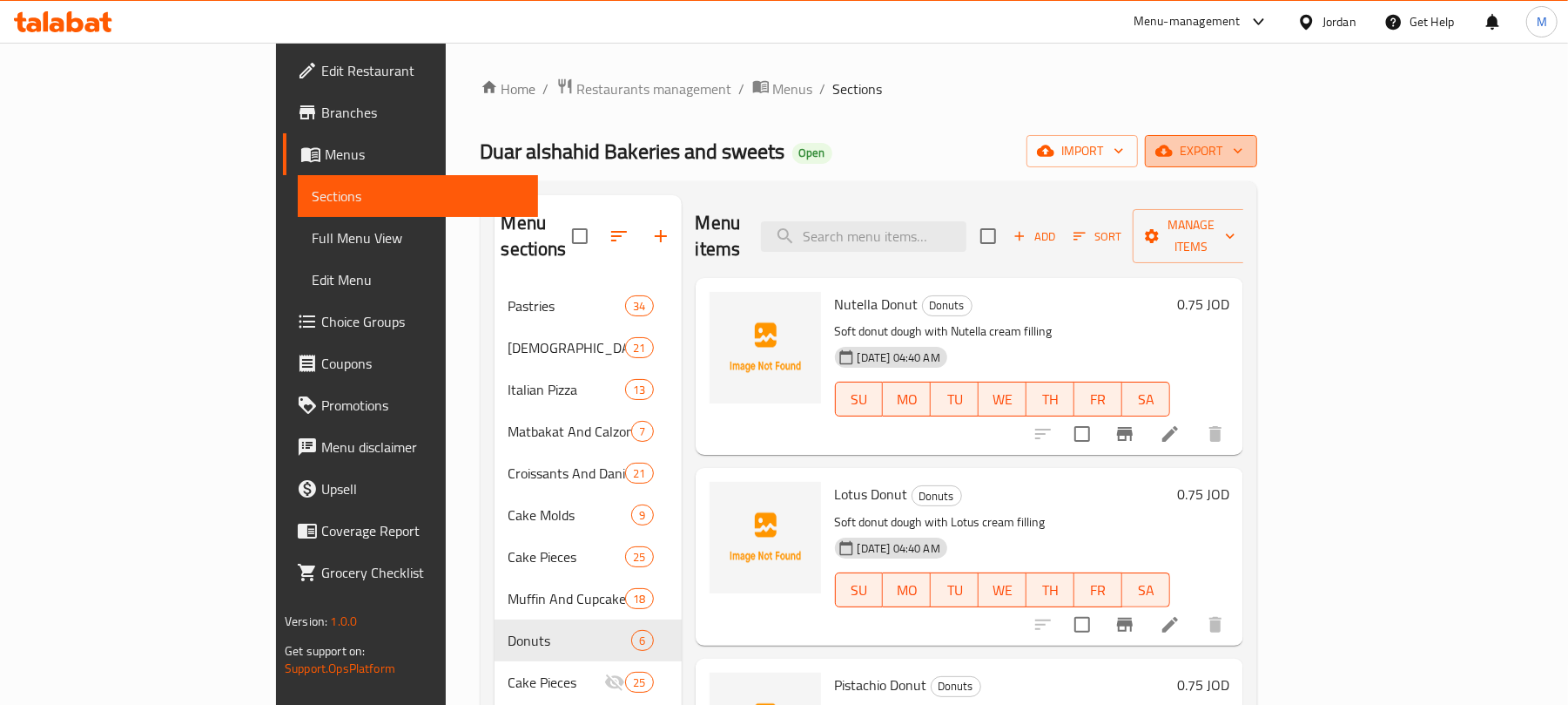
click at [1243, 147] on span "export" at bounding box center [1201, 151] width 84 height 22
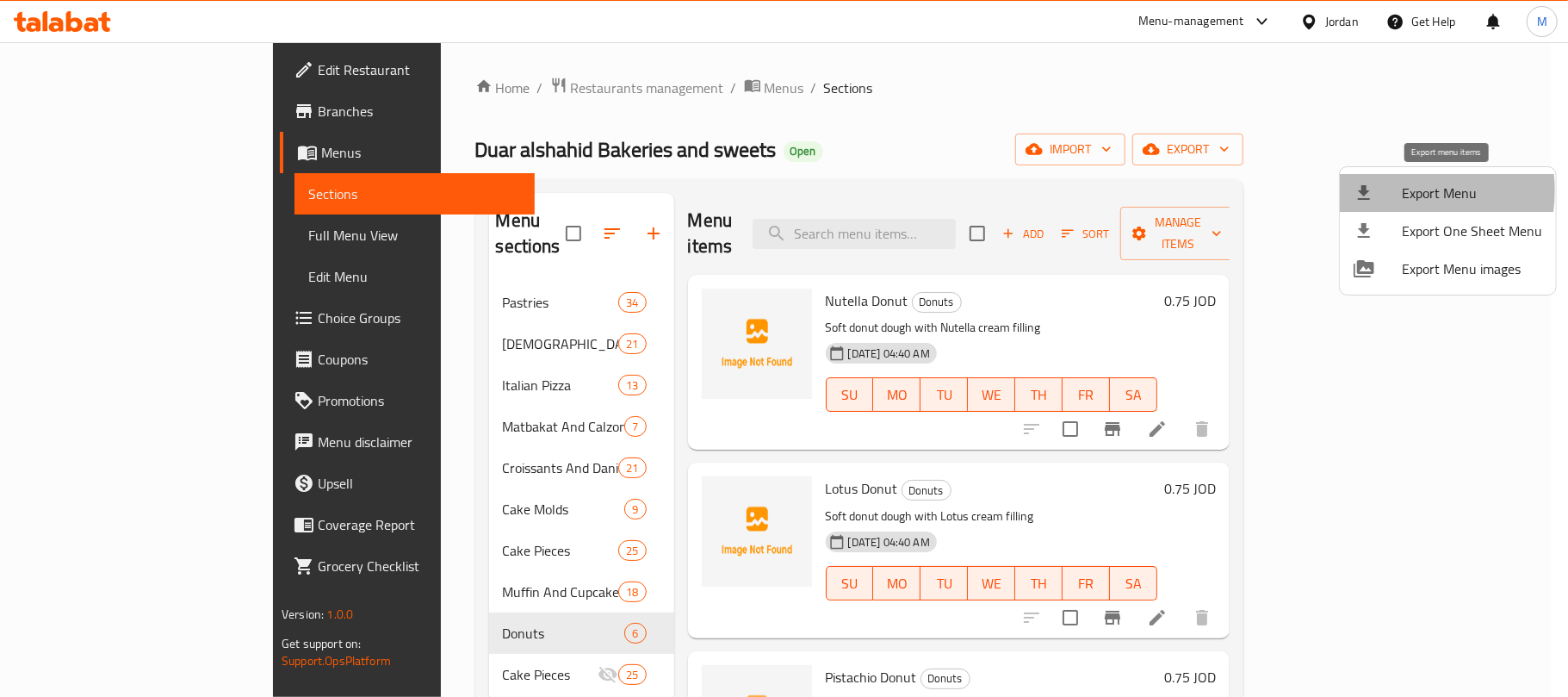
click at [1395, 190] on div at bounding box center [1377, 193] width 48 height 21
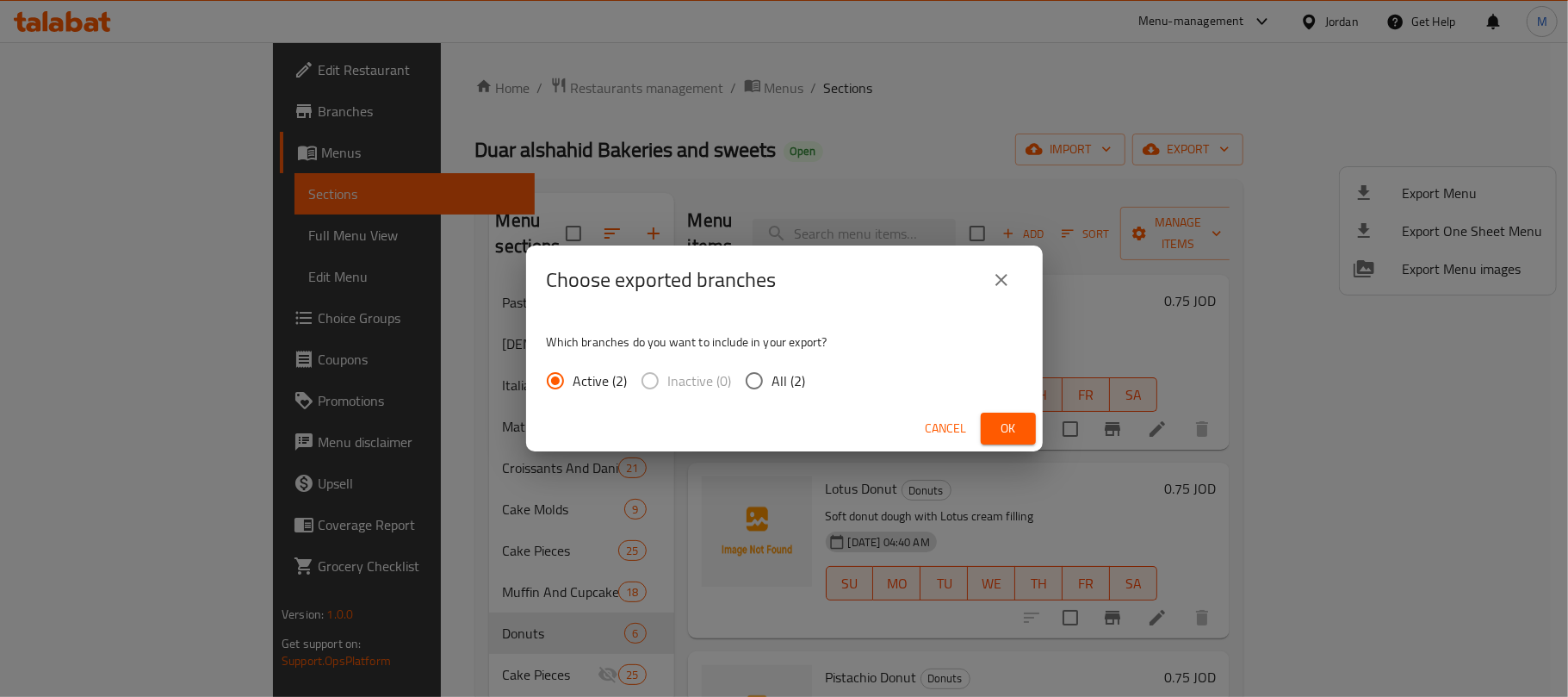
click at [764, 377] on input "All (2)" at bounding box center [754, 380] width 36 height 36
radio input "true"
click at [1016, 420] on span "Ok" at bounding box center [1008, 428] width 27 height 22
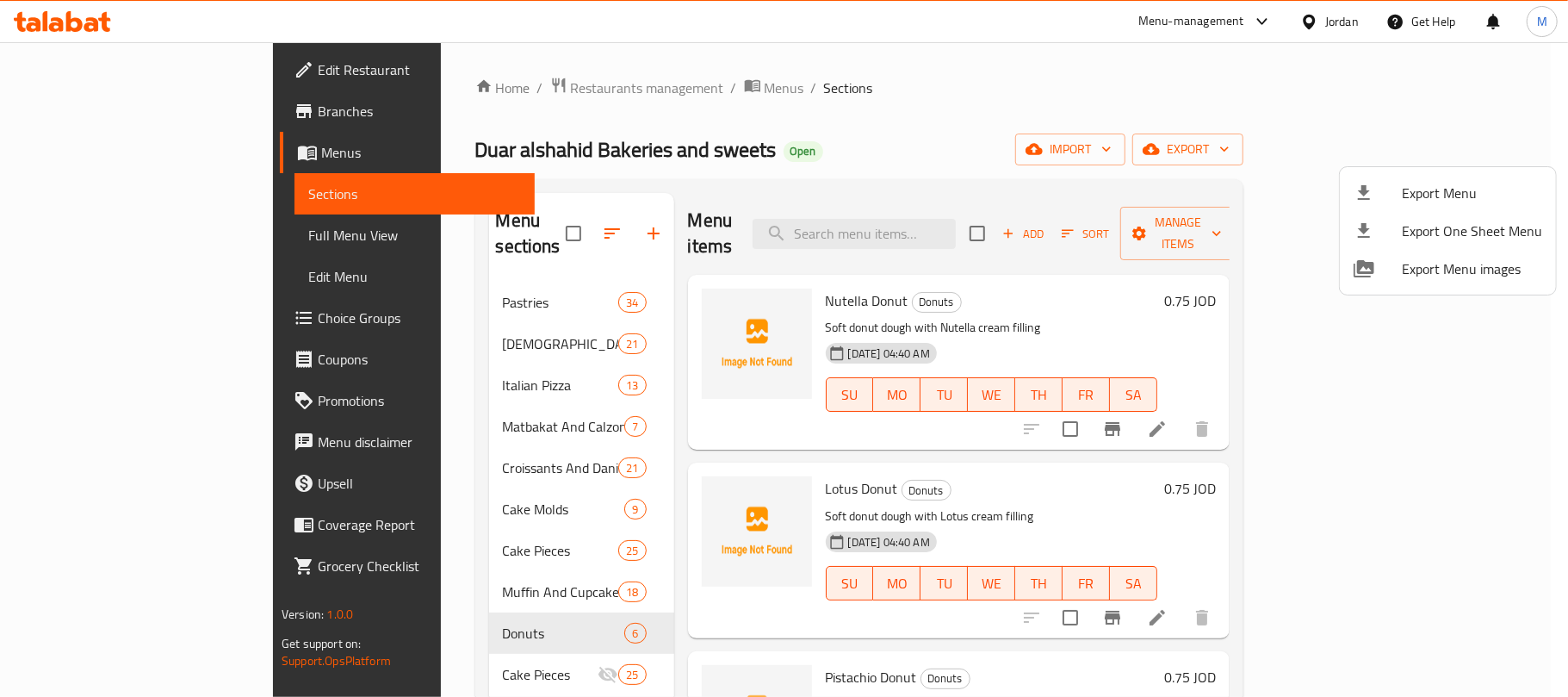
click at [1002, 137] on div at bounding box center [784, 348] width 1568 height 697
